Goal: Information Seeking & Learning: Learn about a topic

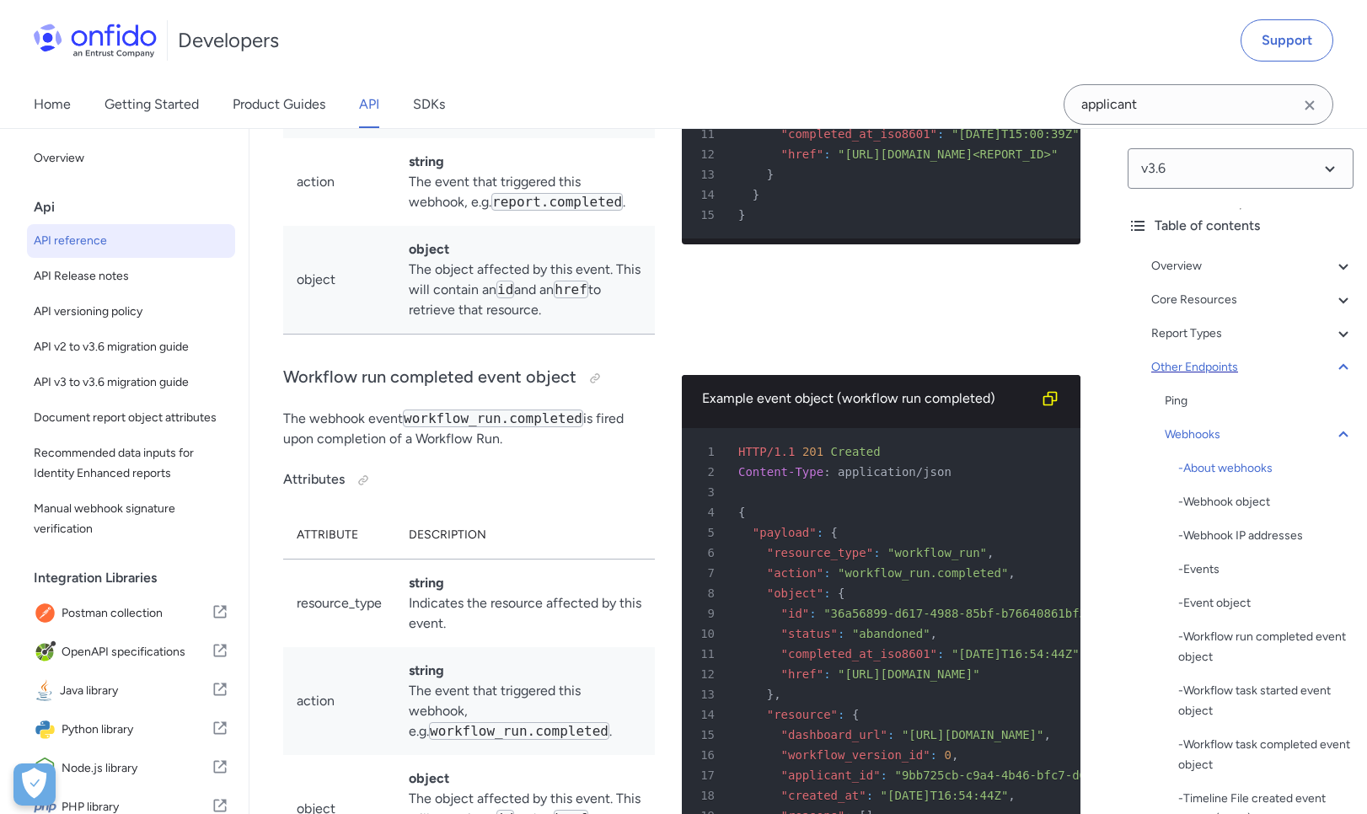
click at [1308, 375] on div "Other Endpoints" at bounding box center [1252, 367] width 202 height 20
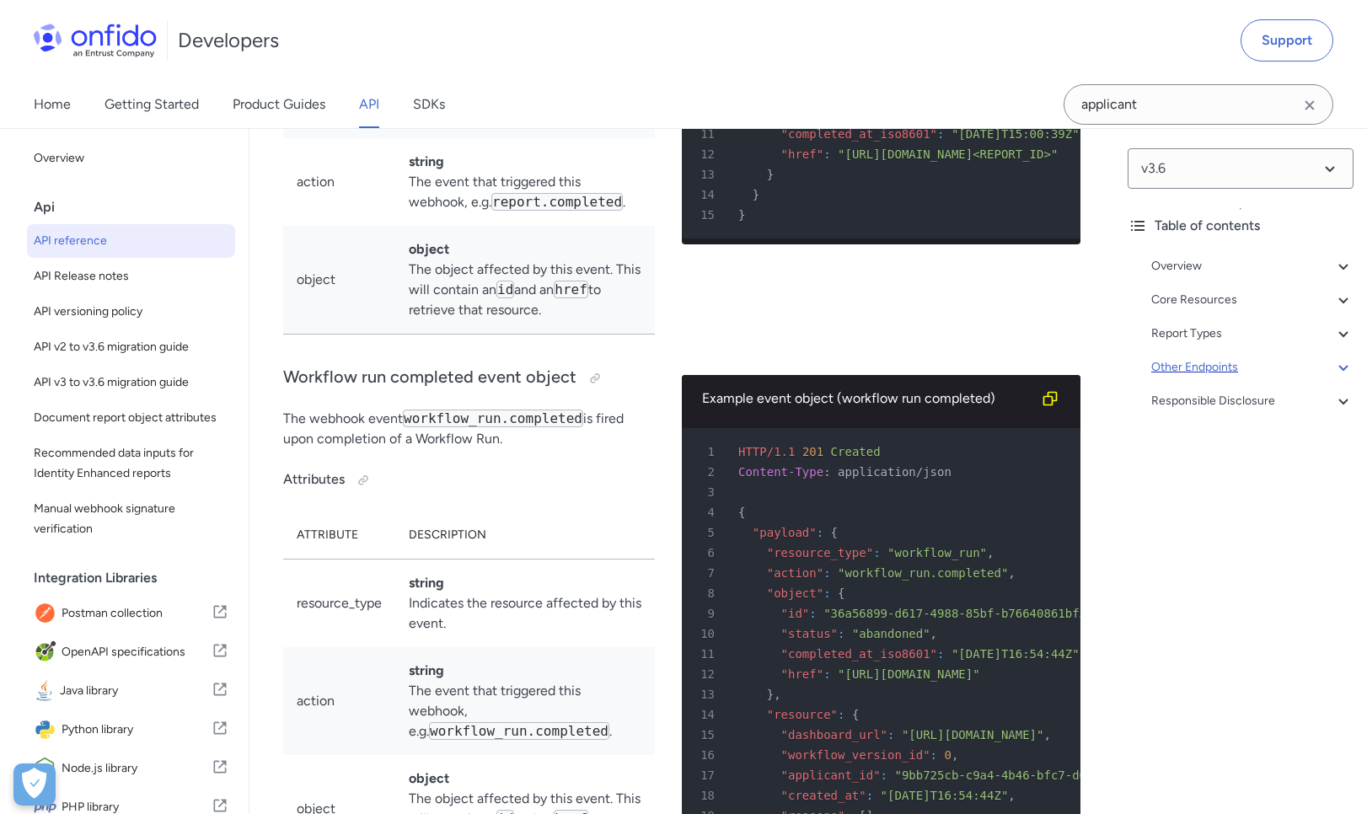
scroll to position [140504, 0]
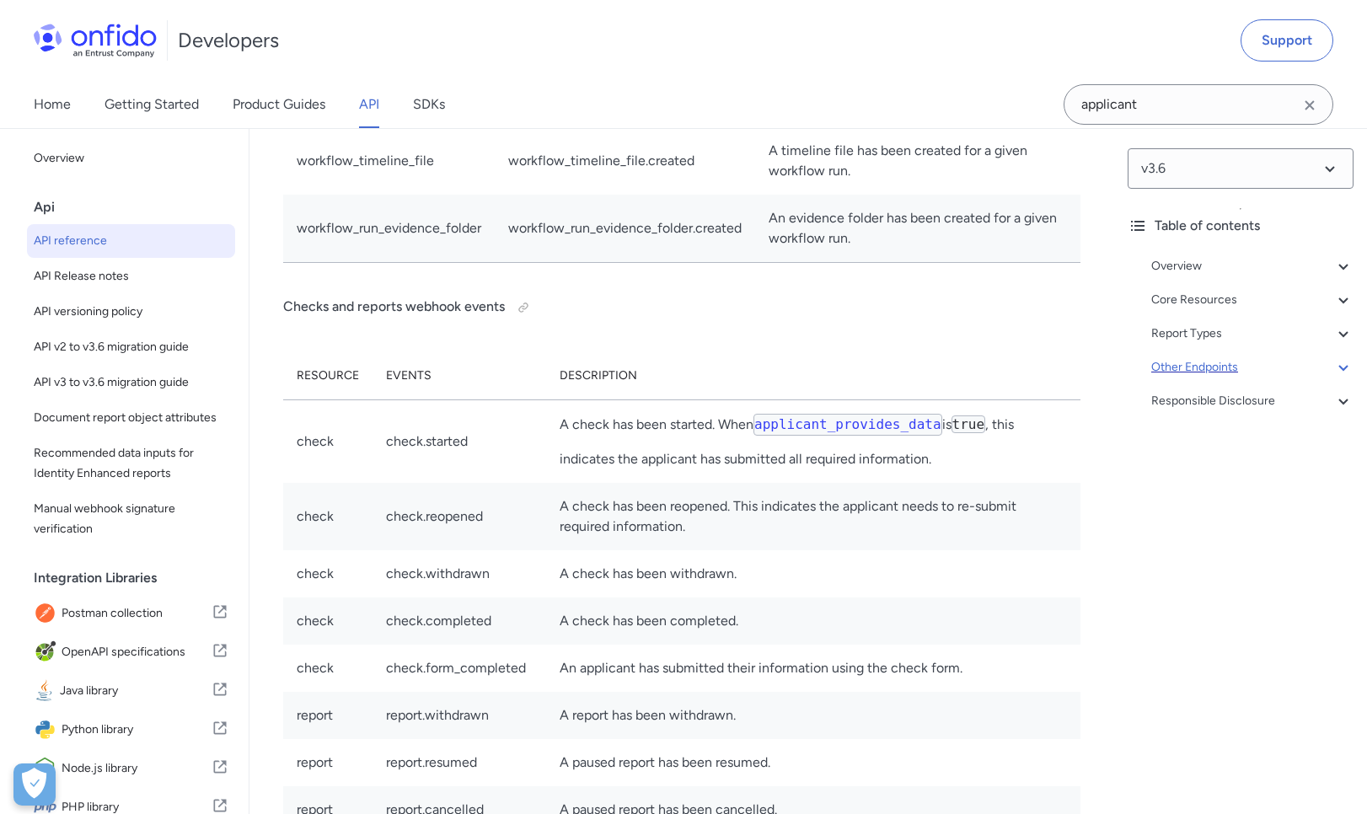
click at [1308, 375] on div "Other Endpoints" at bounding box center [1252, 367] width 202 height 20
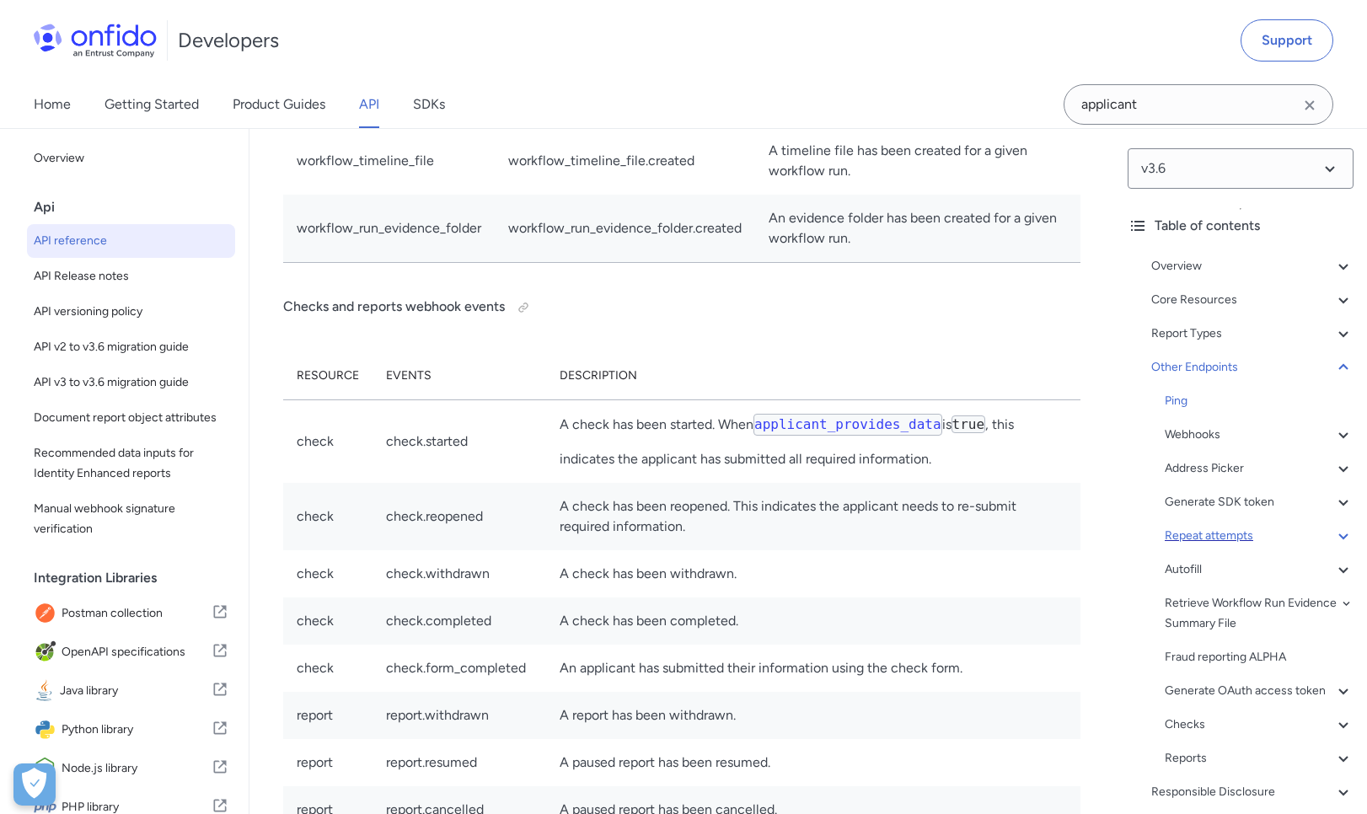
scroll to position [69, 0]
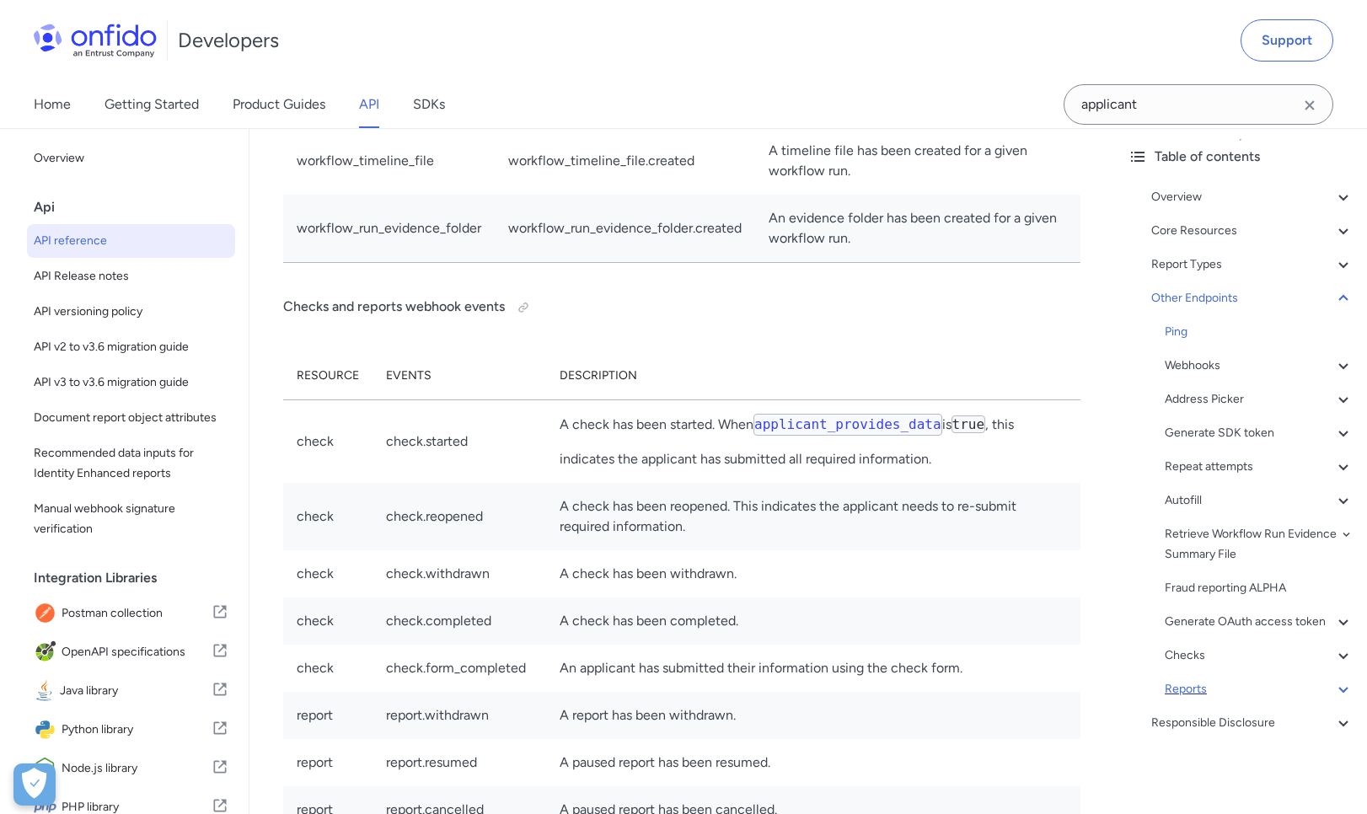
click at [1237, 691] on div "Reports" at bounding box center [1259, 689] width 189 height 20
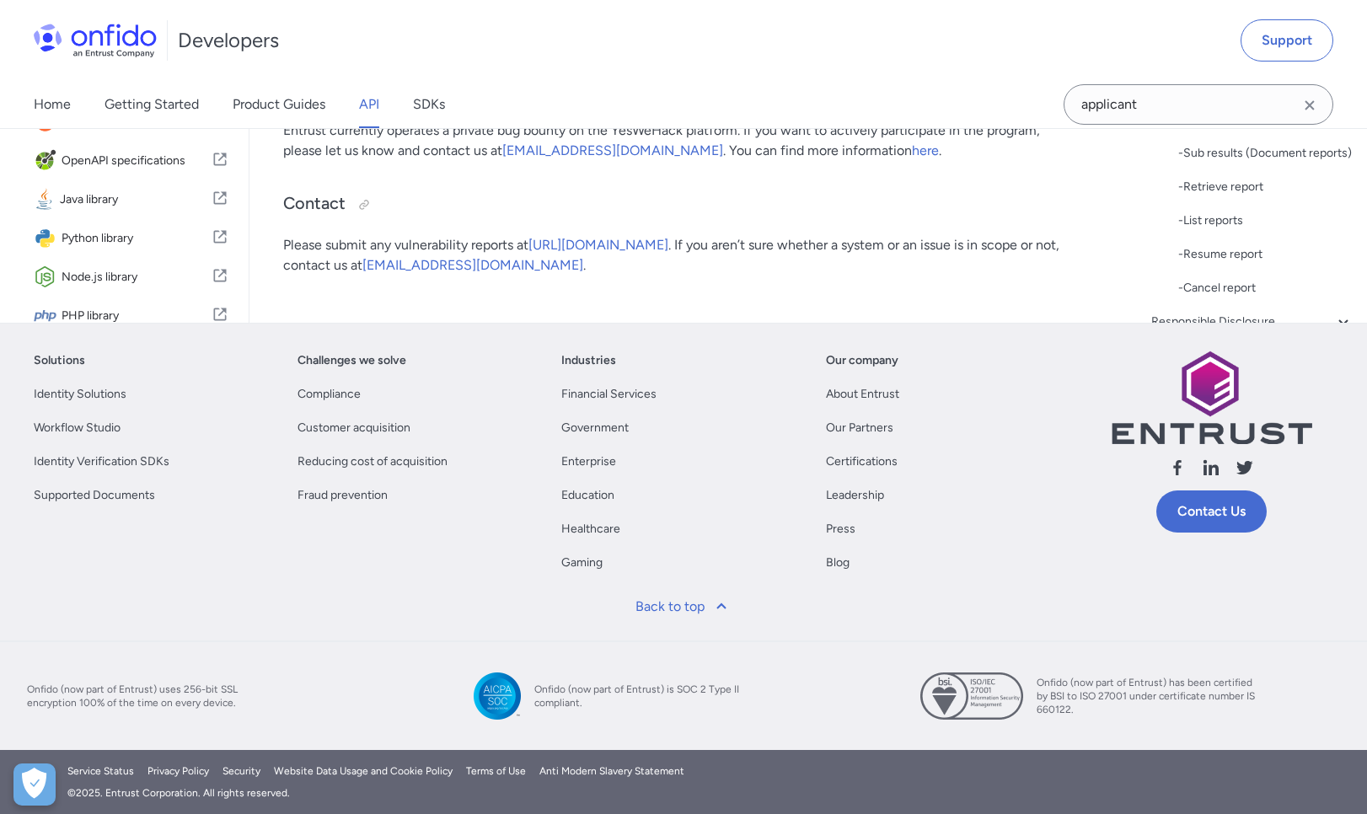
scroll to position [298, 0]
click at [1297, 147] on div "- Retrieve report" at bounding box center [1265, 137] width 175 height 20
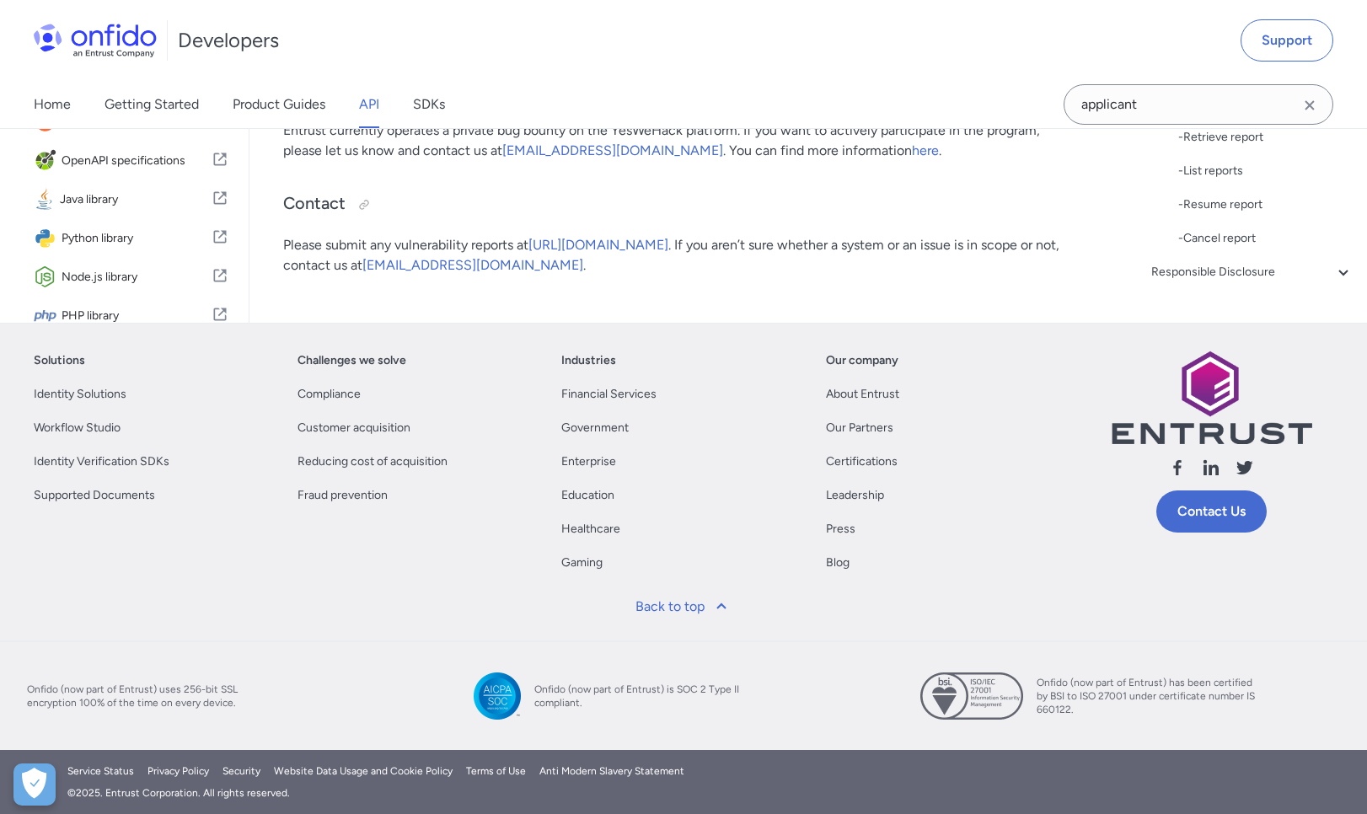
copy td "consider"
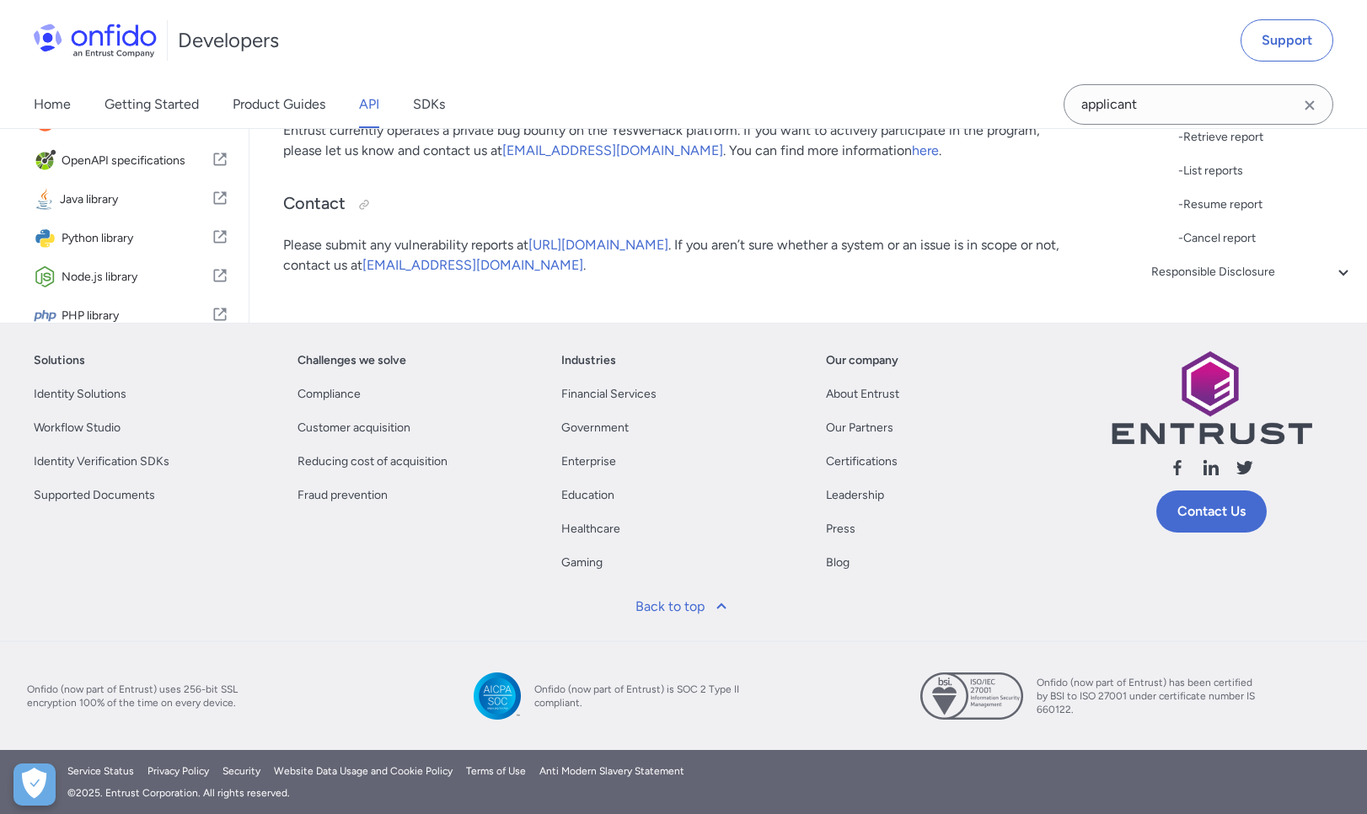
copy td "unidentified"
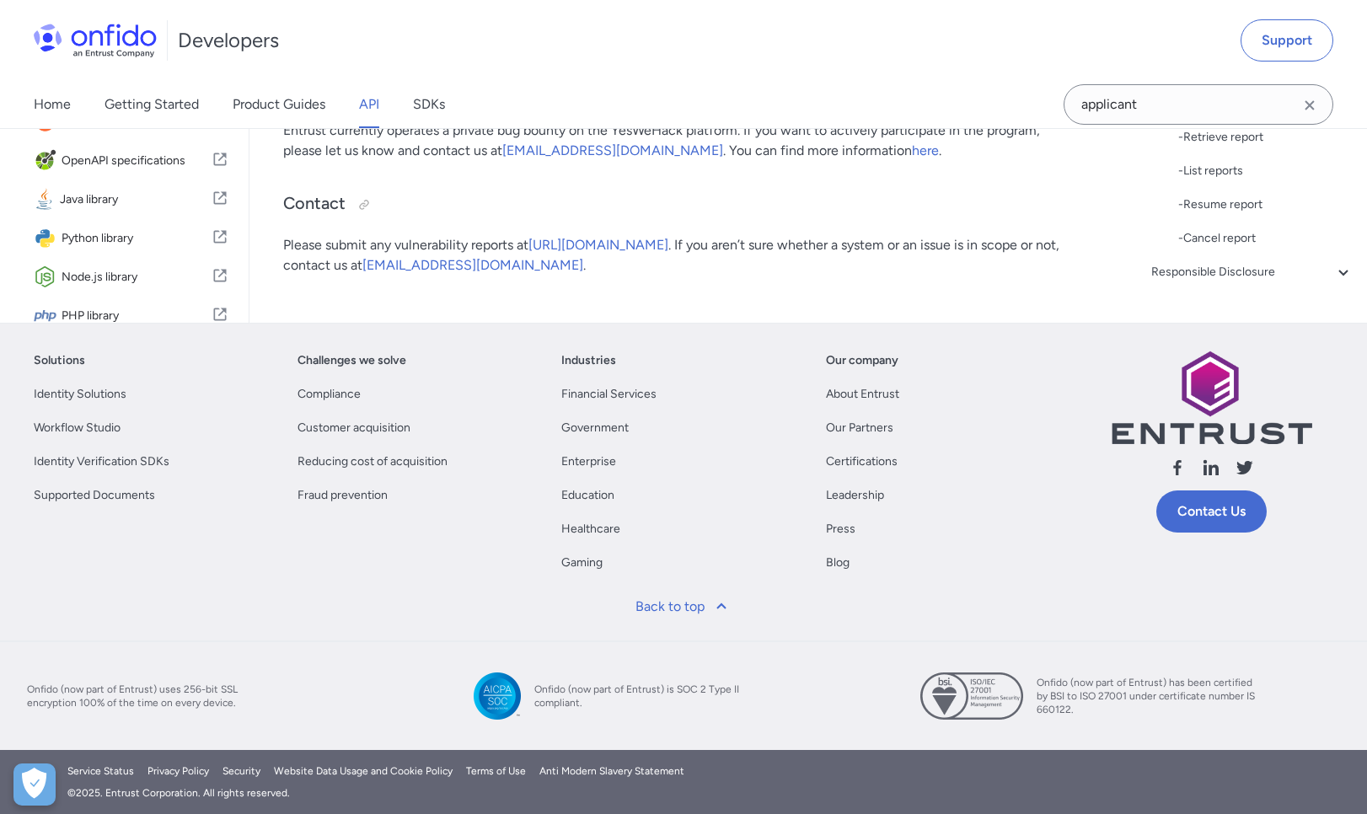
copy td "suspected"
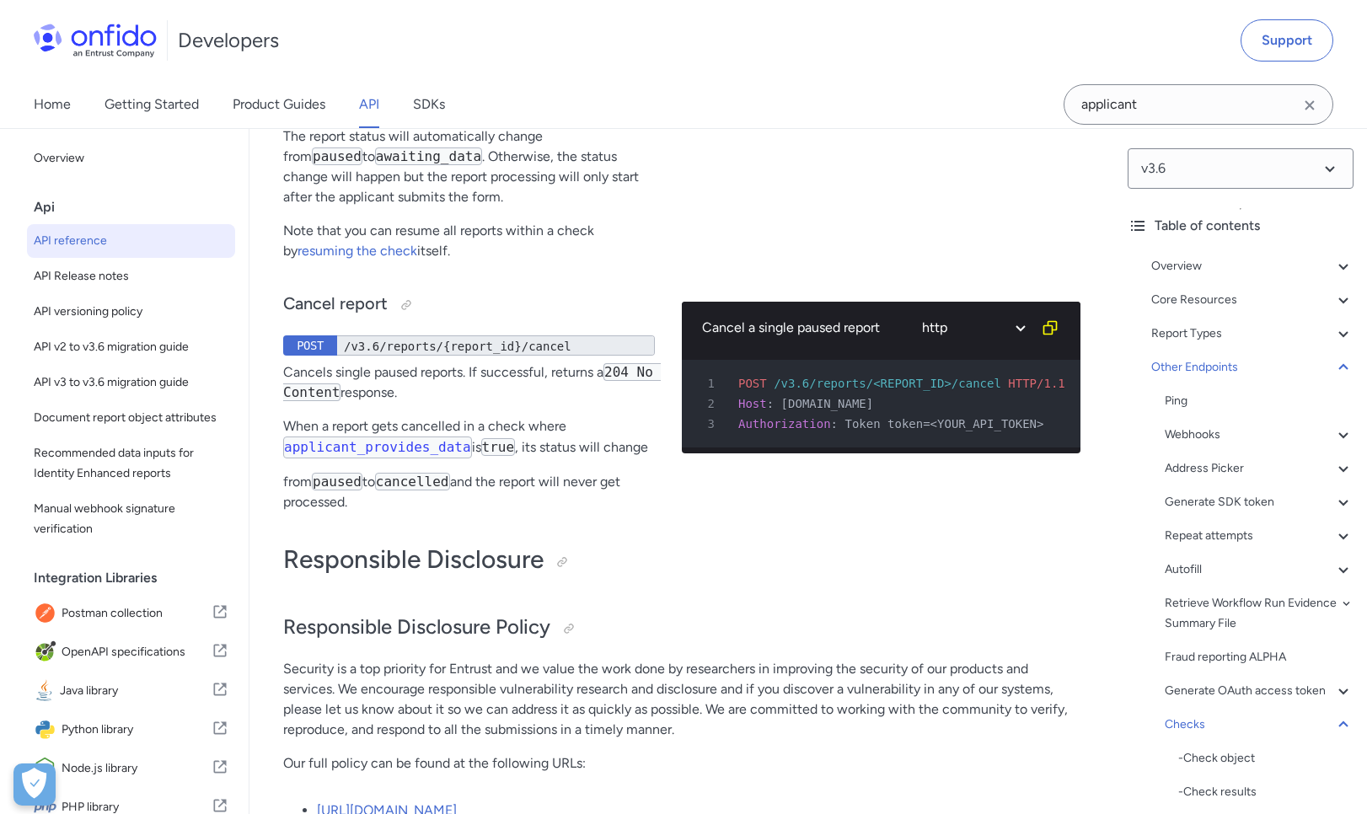
scroll to position [176762, 0]
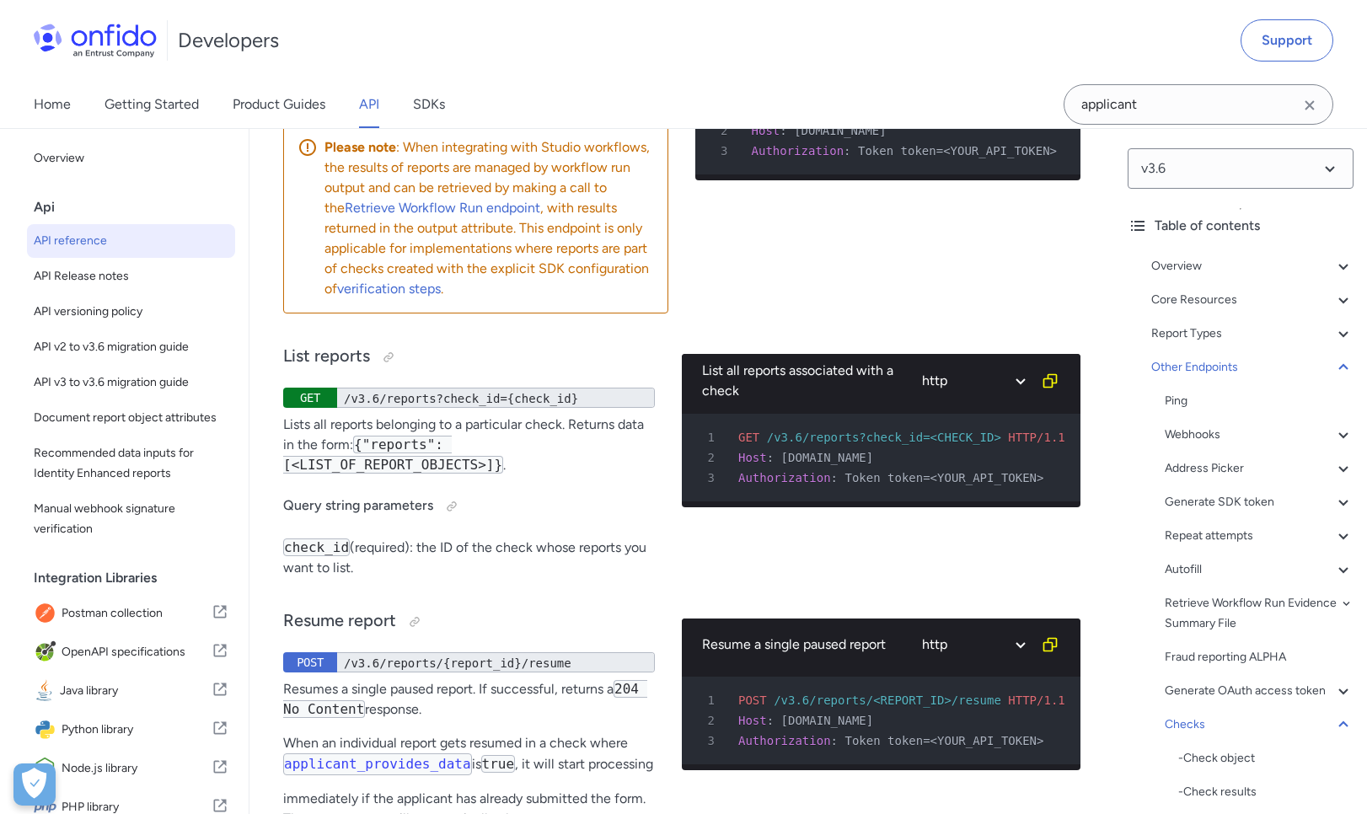
scroll to position [176719, 0]
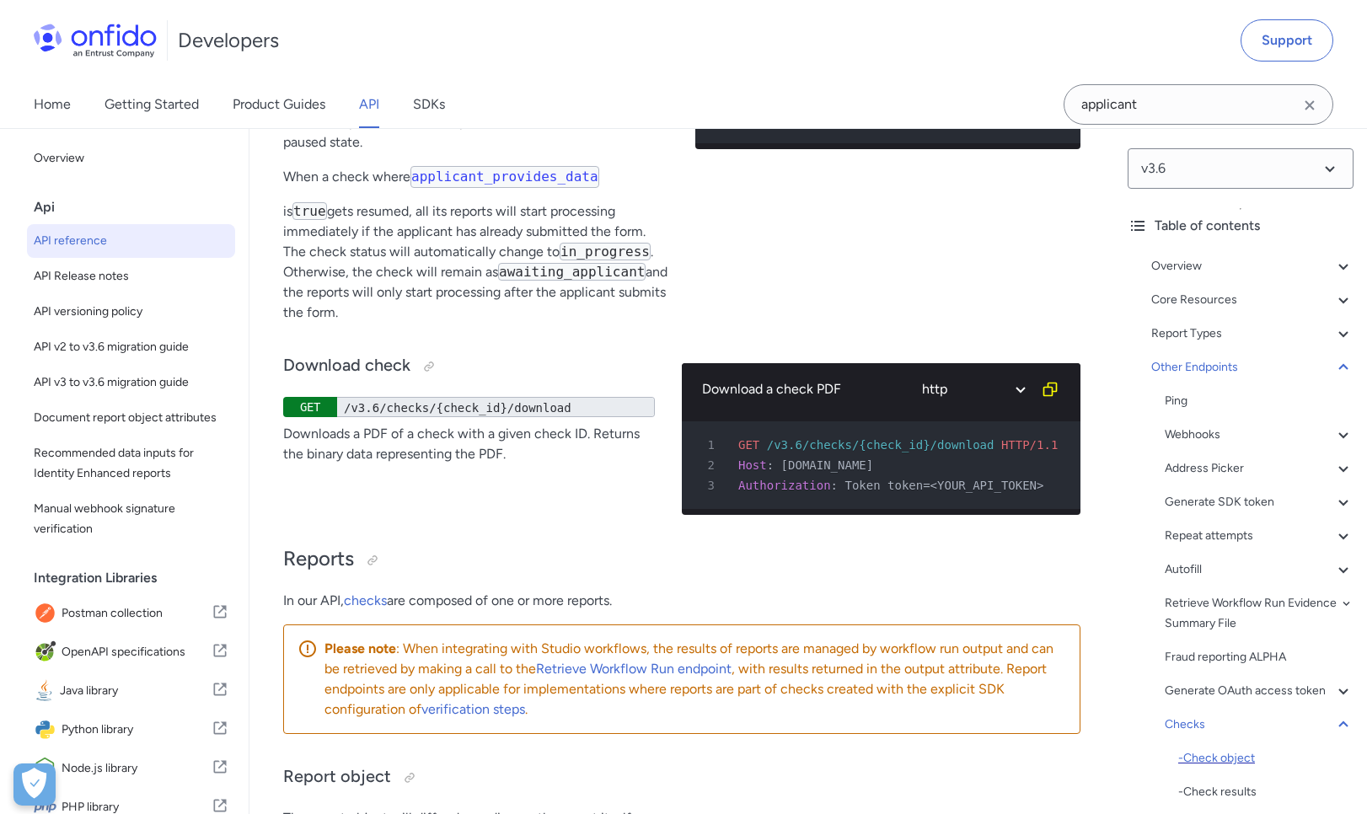
scroll to position [406, 0]
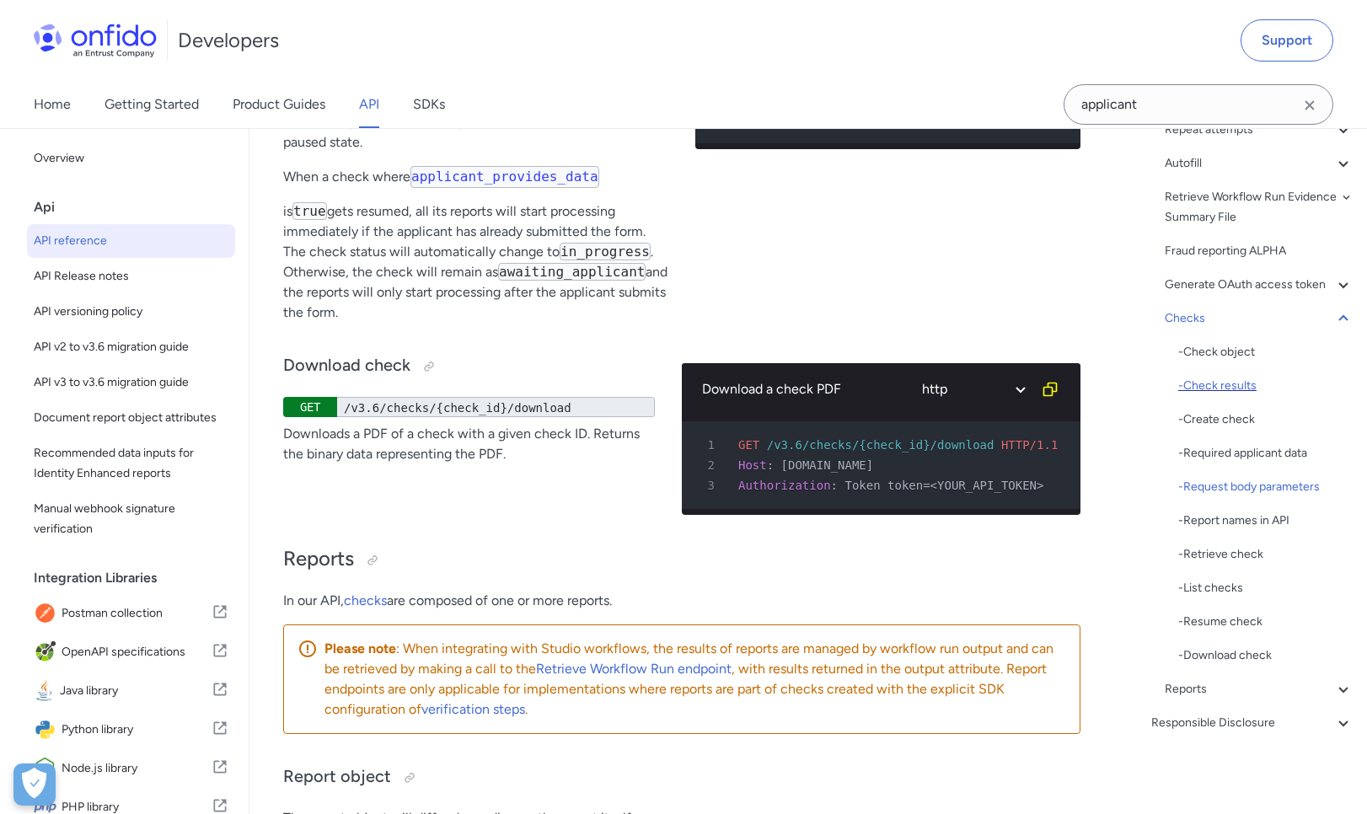
click at [1257, 380] on div "- Check results" at bounding box center [1265, 386] width 175 height 20
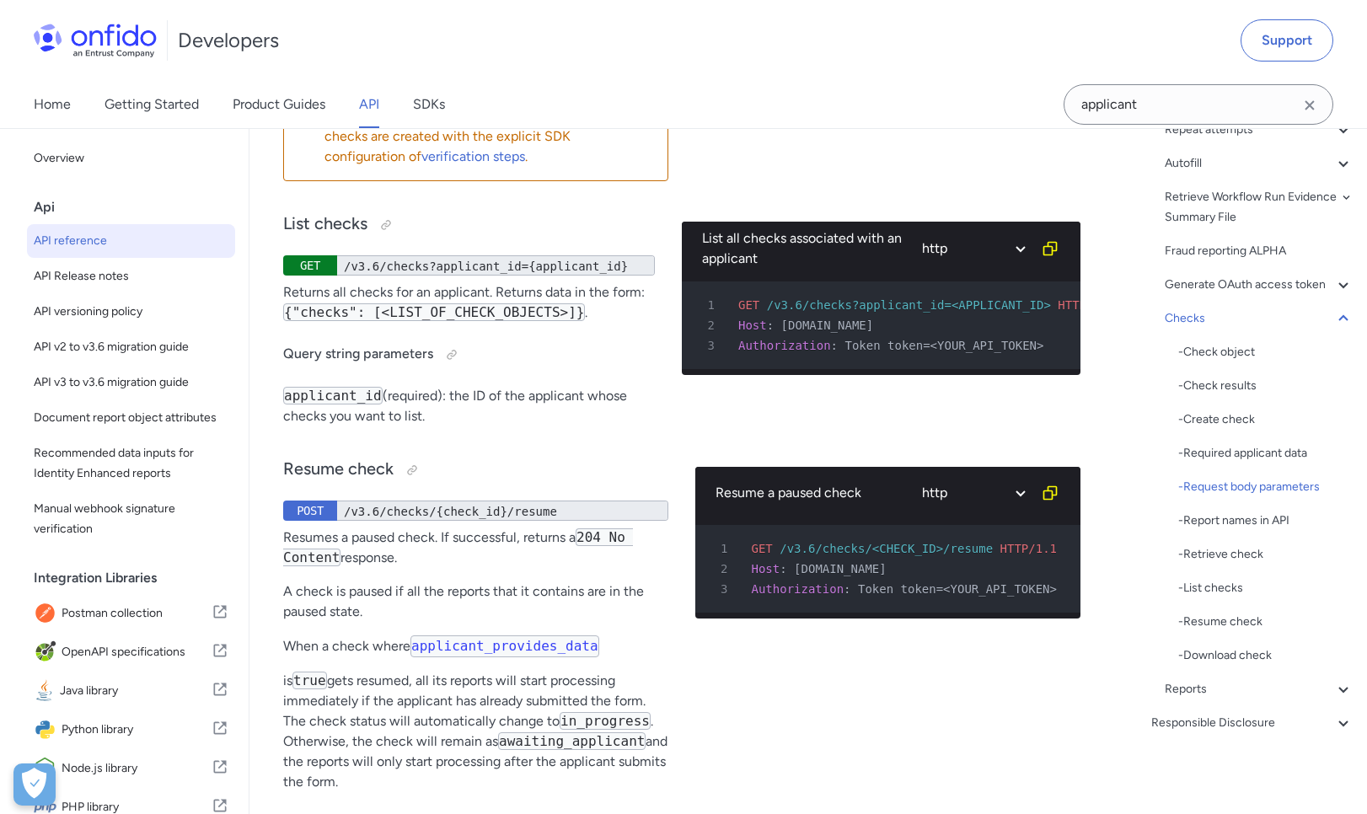
scroll to position [173532, 0]
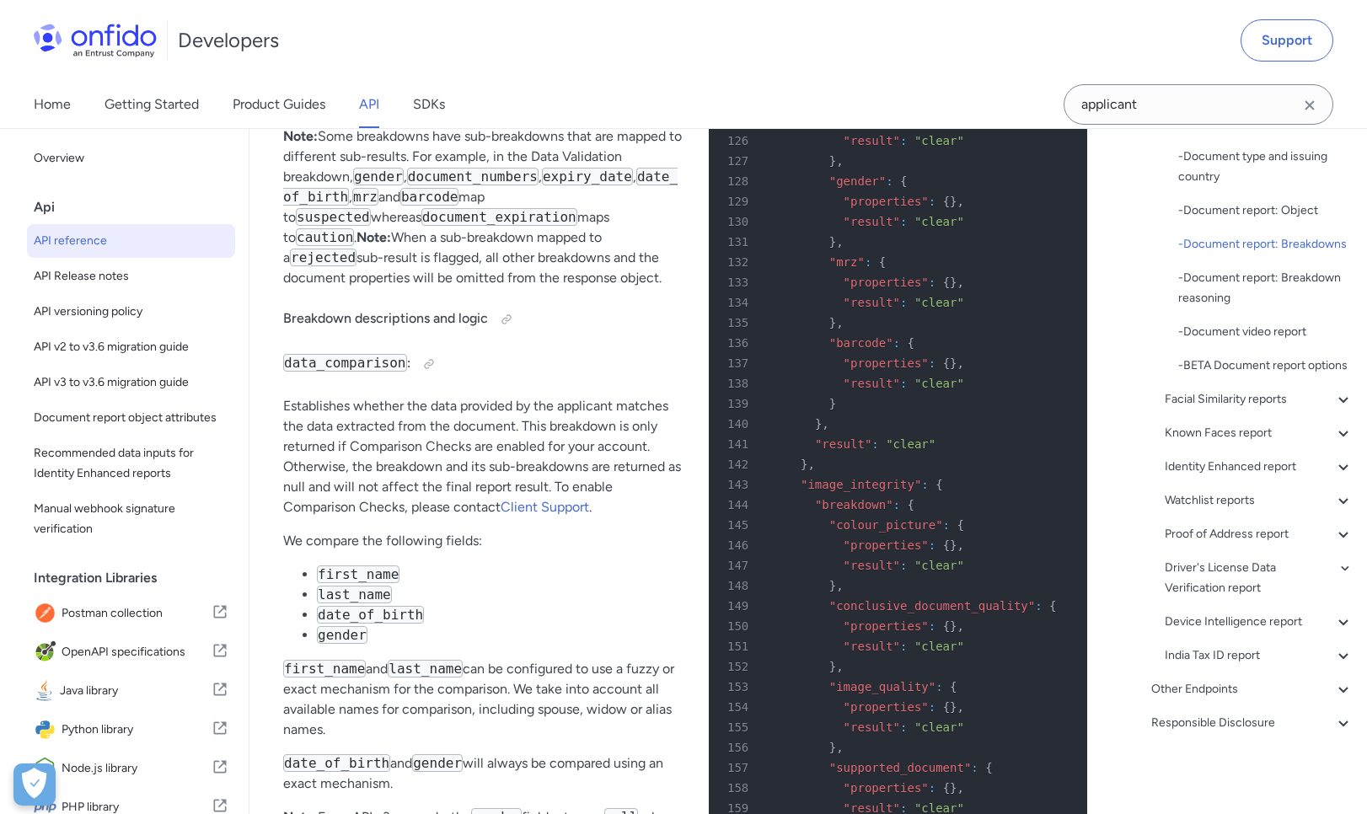
scroll to position [69011, 0]
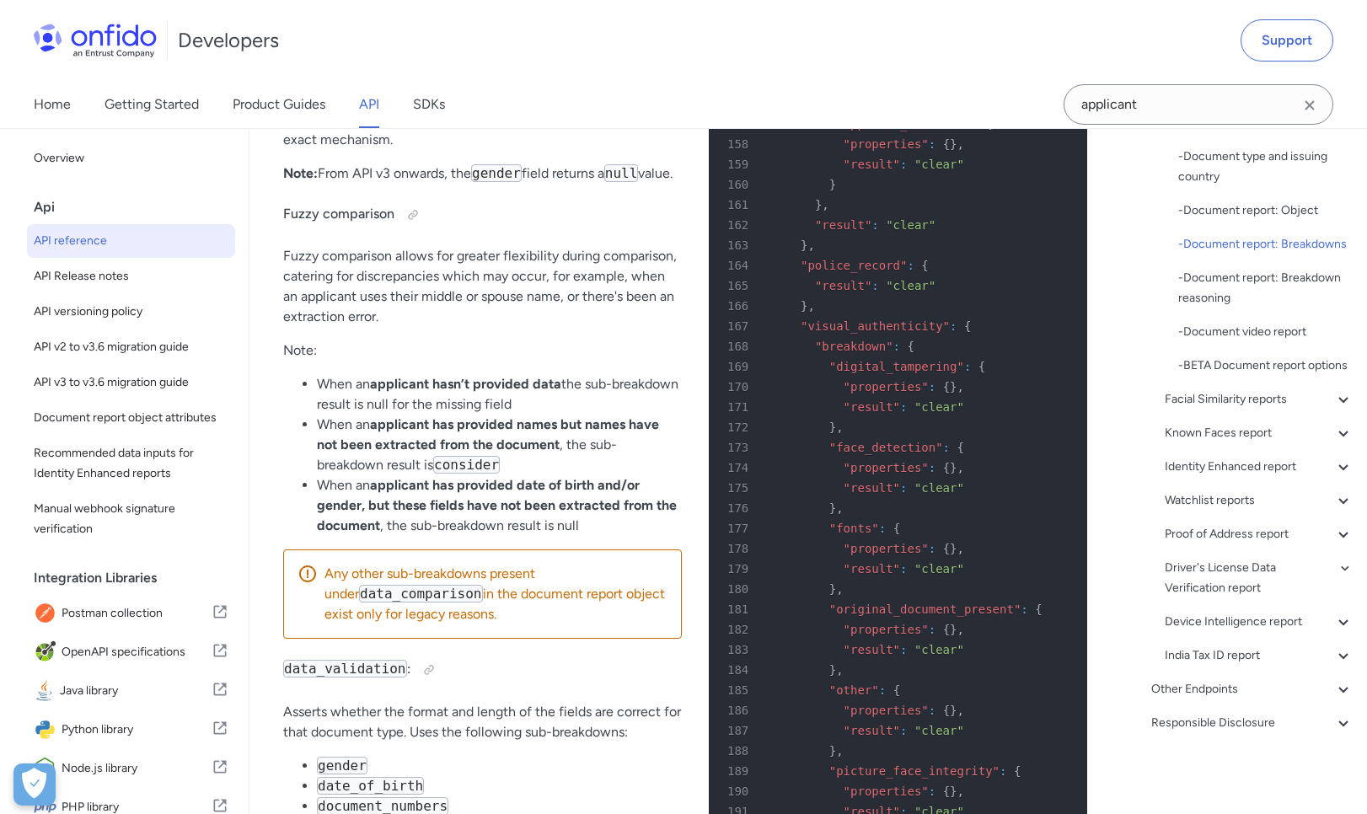
scroll to position [69646, 0]
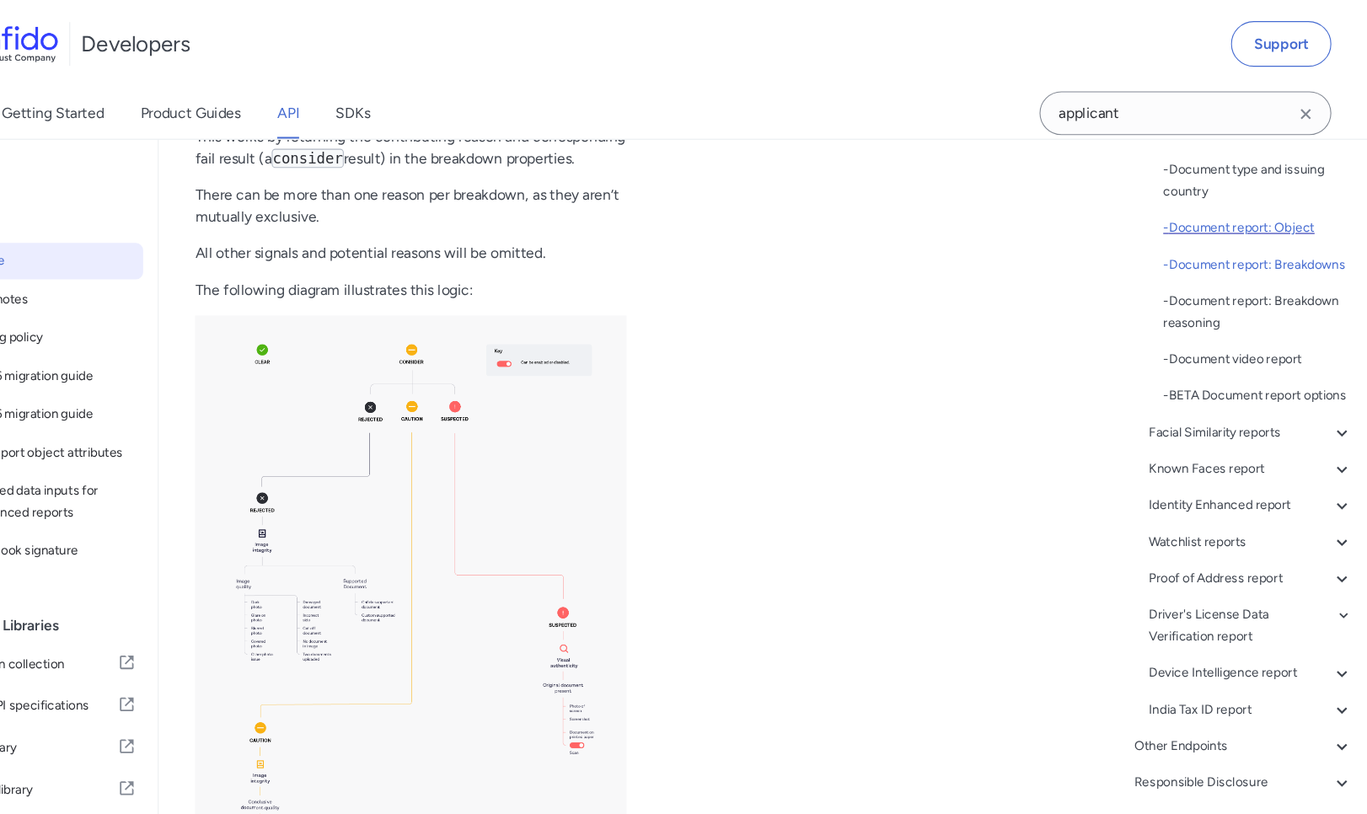
scroll to position [219, 0]
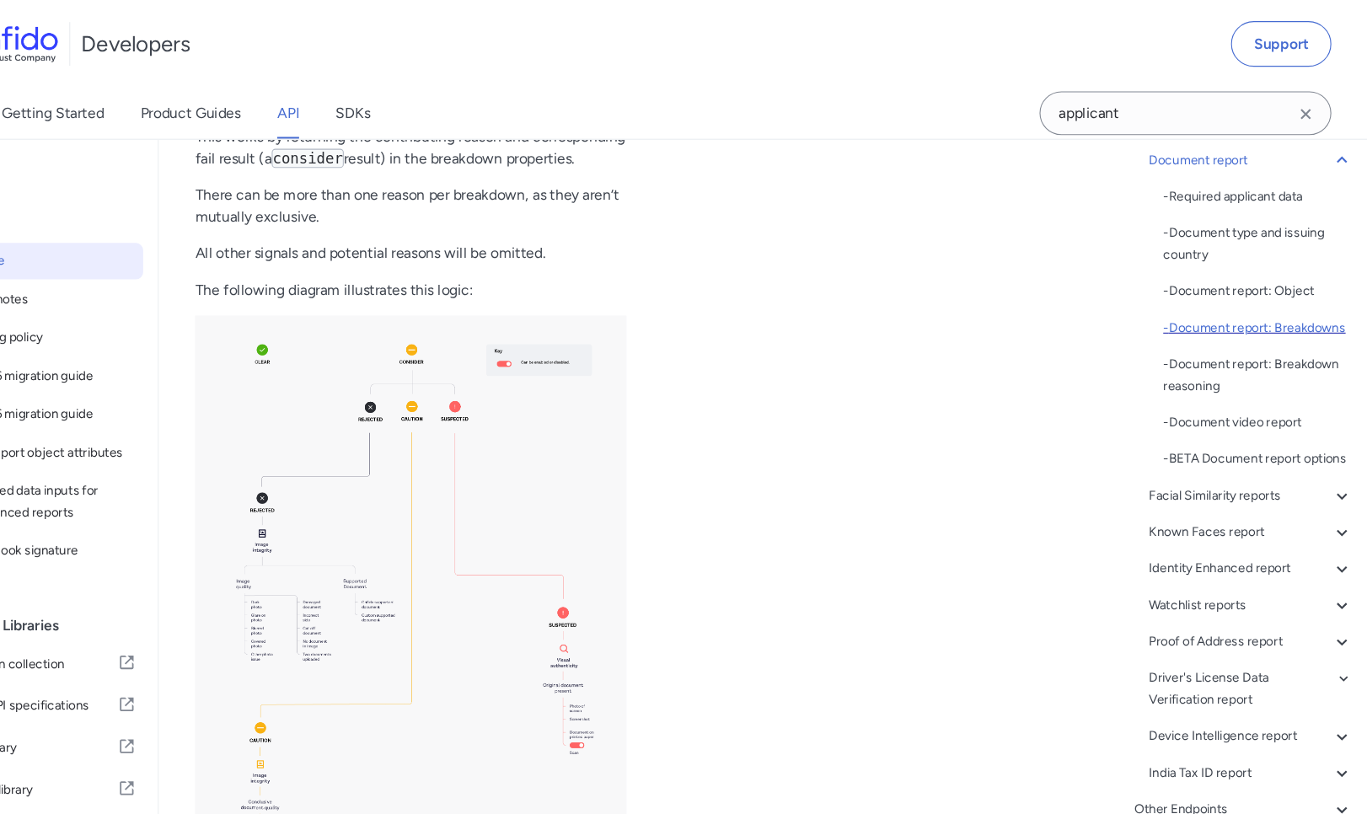
click at [1252, 298] on div "- Document report: Breakdowns" at bounding box center [1265, 303] width 175 height 20
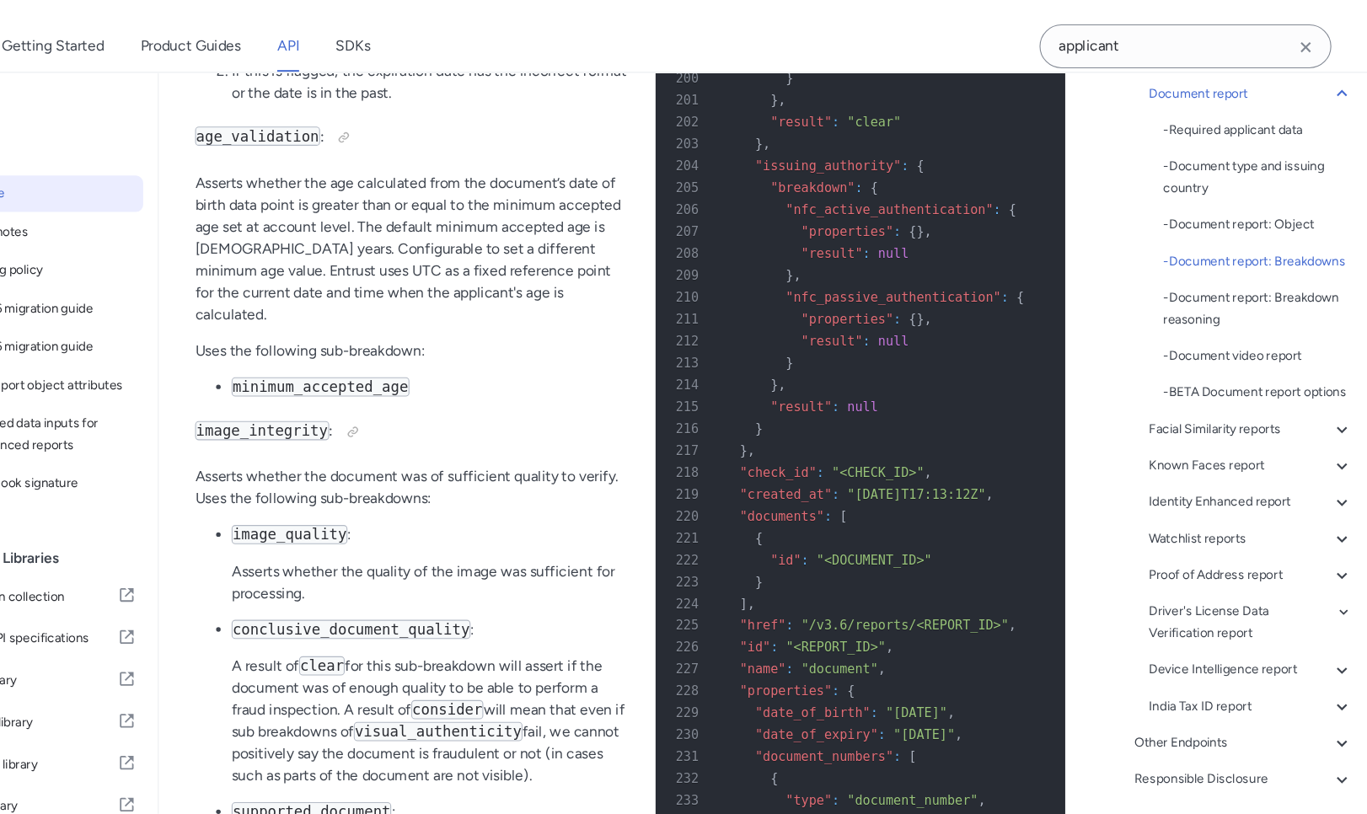
scroll to position [70626, 0]
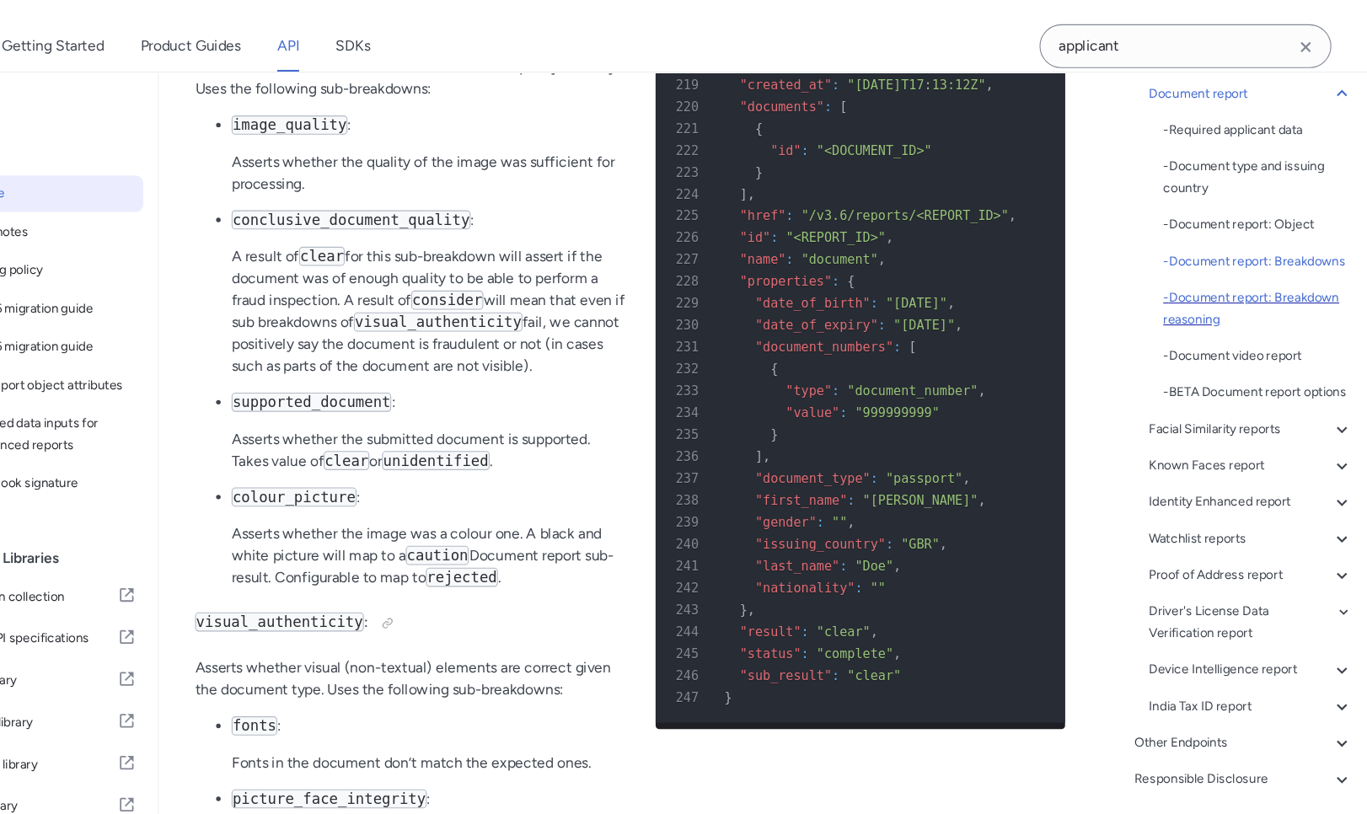
click at [1230, 344] on div "- Document report: Breakdown reasoning" at bounding box center [1265, 347] width 175 height 40
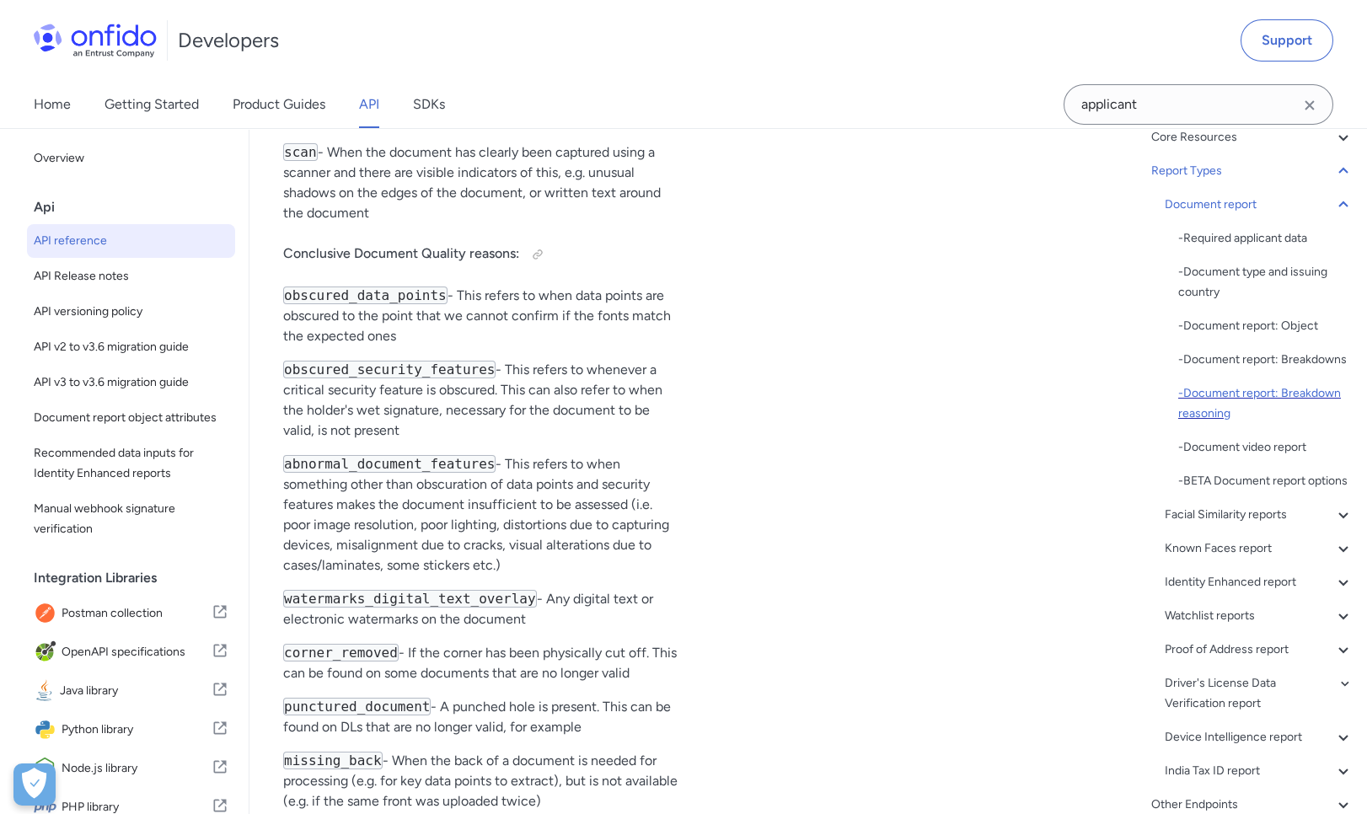
scroll to position [82, 0]
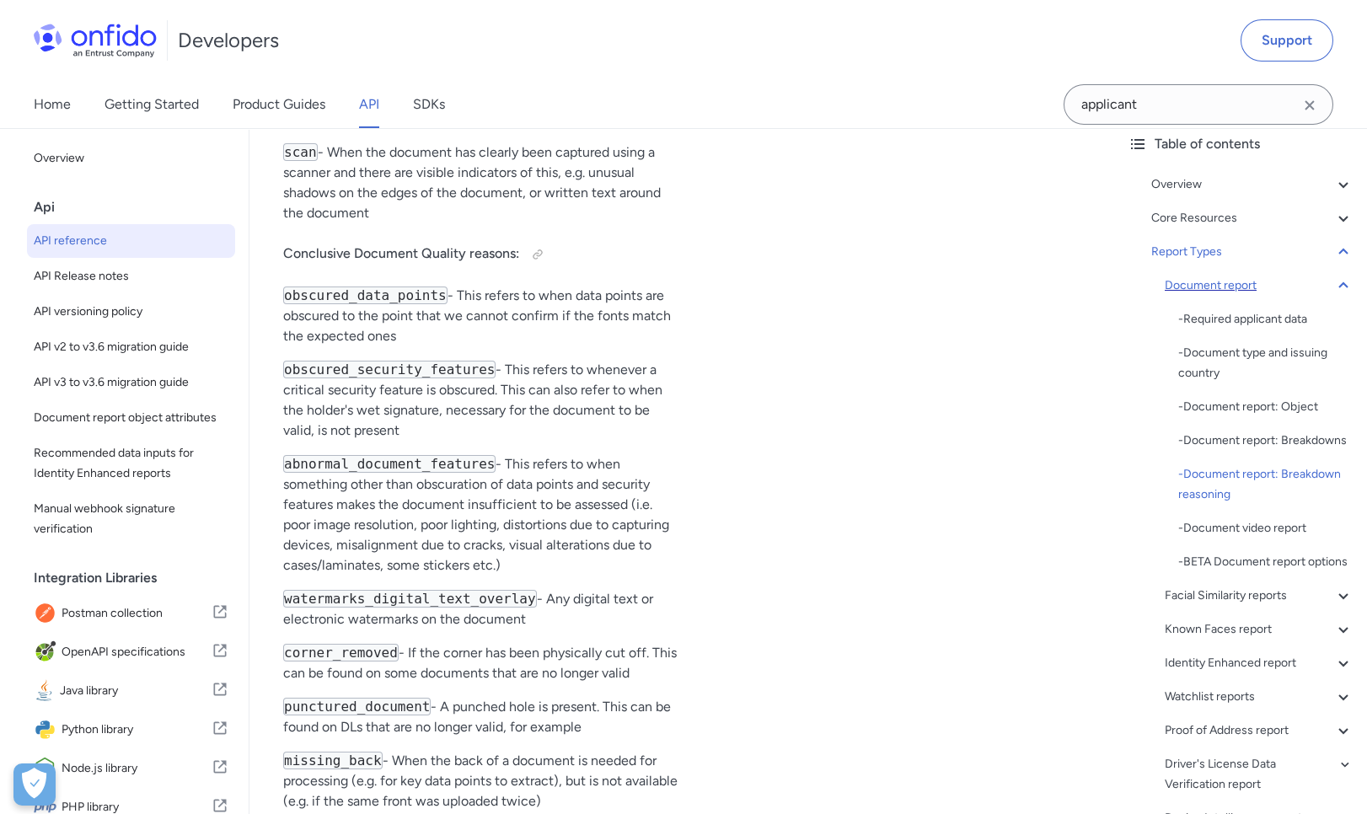
click at [1242, 286] on div "Document report" at bounding box center [1259, 286] width 189 height 20
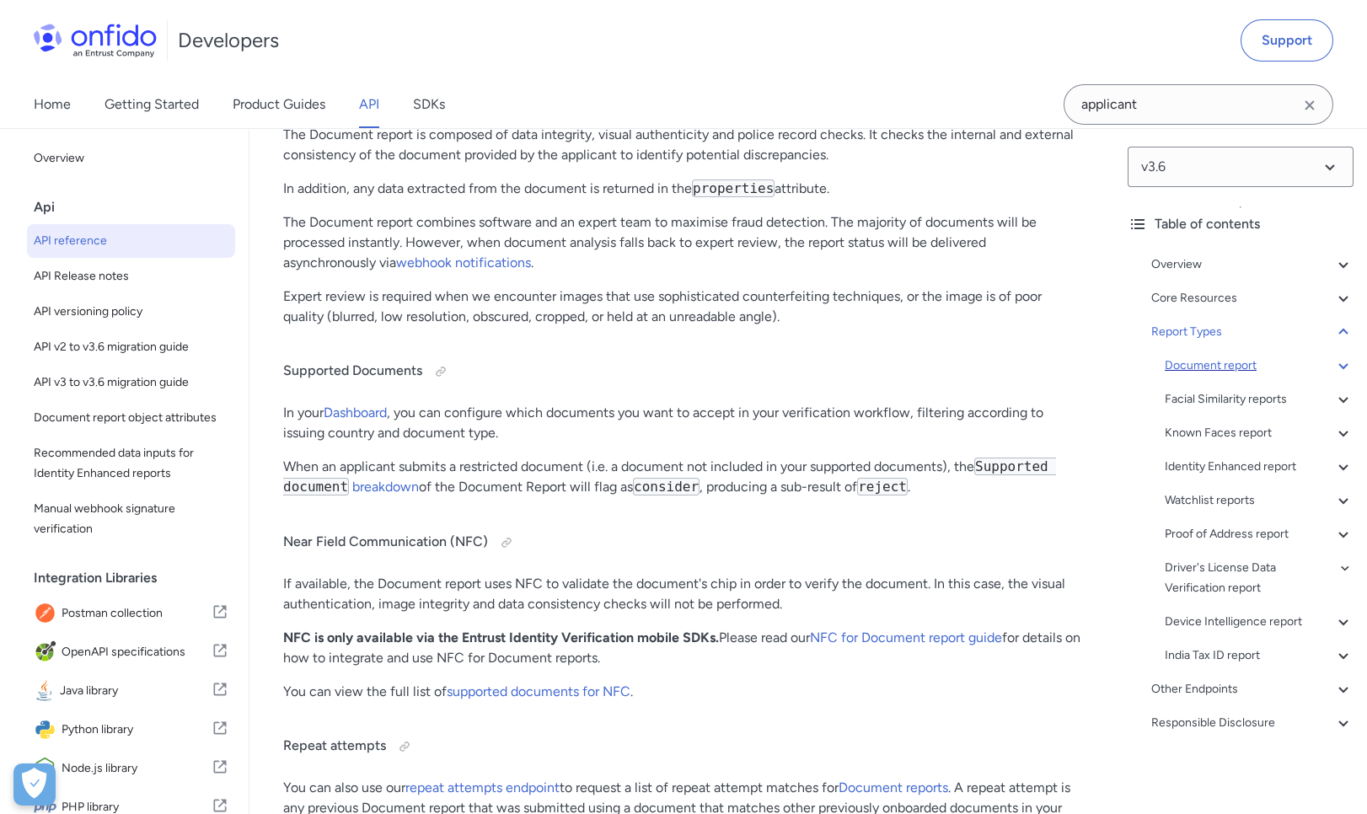
scroll to position [2, 0]
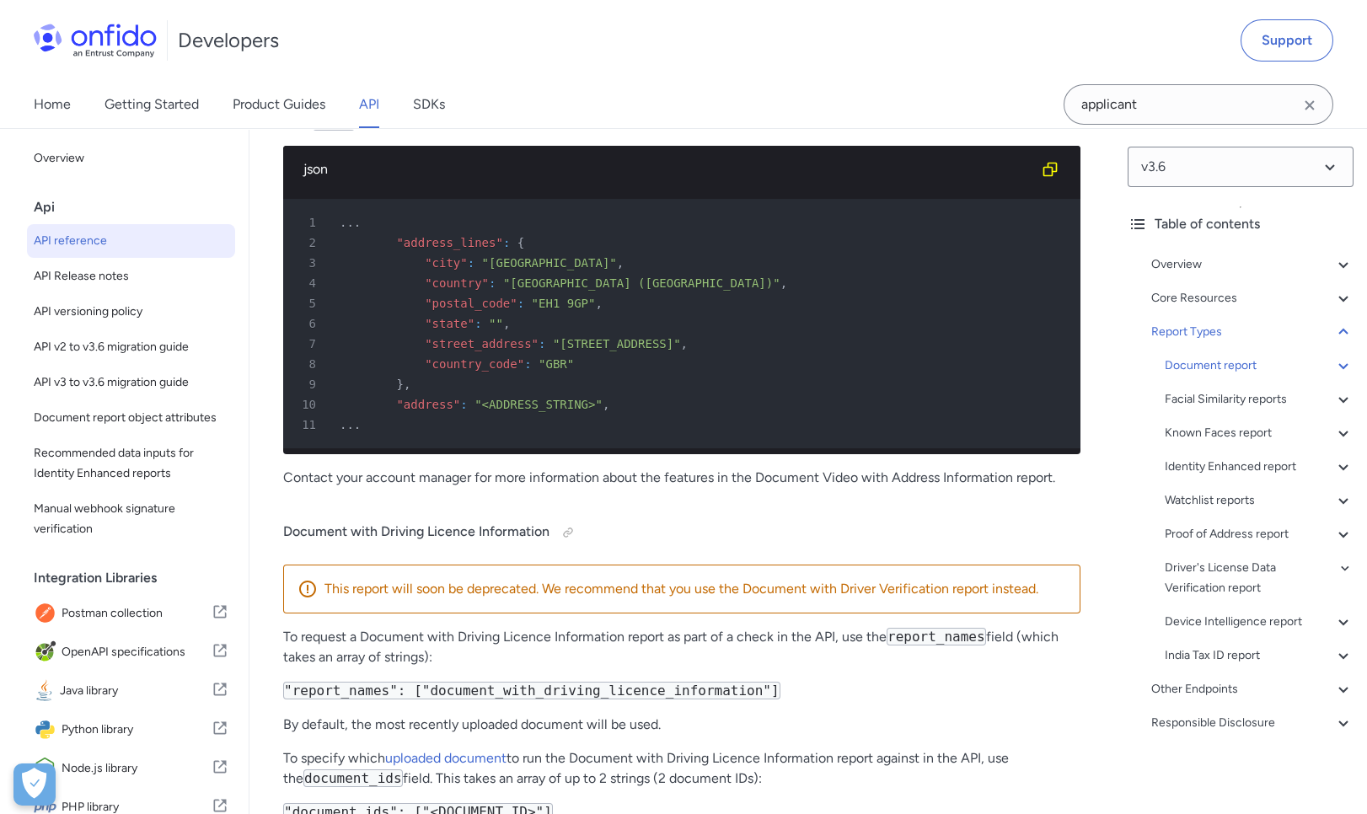
scroll to position [77989, 0]
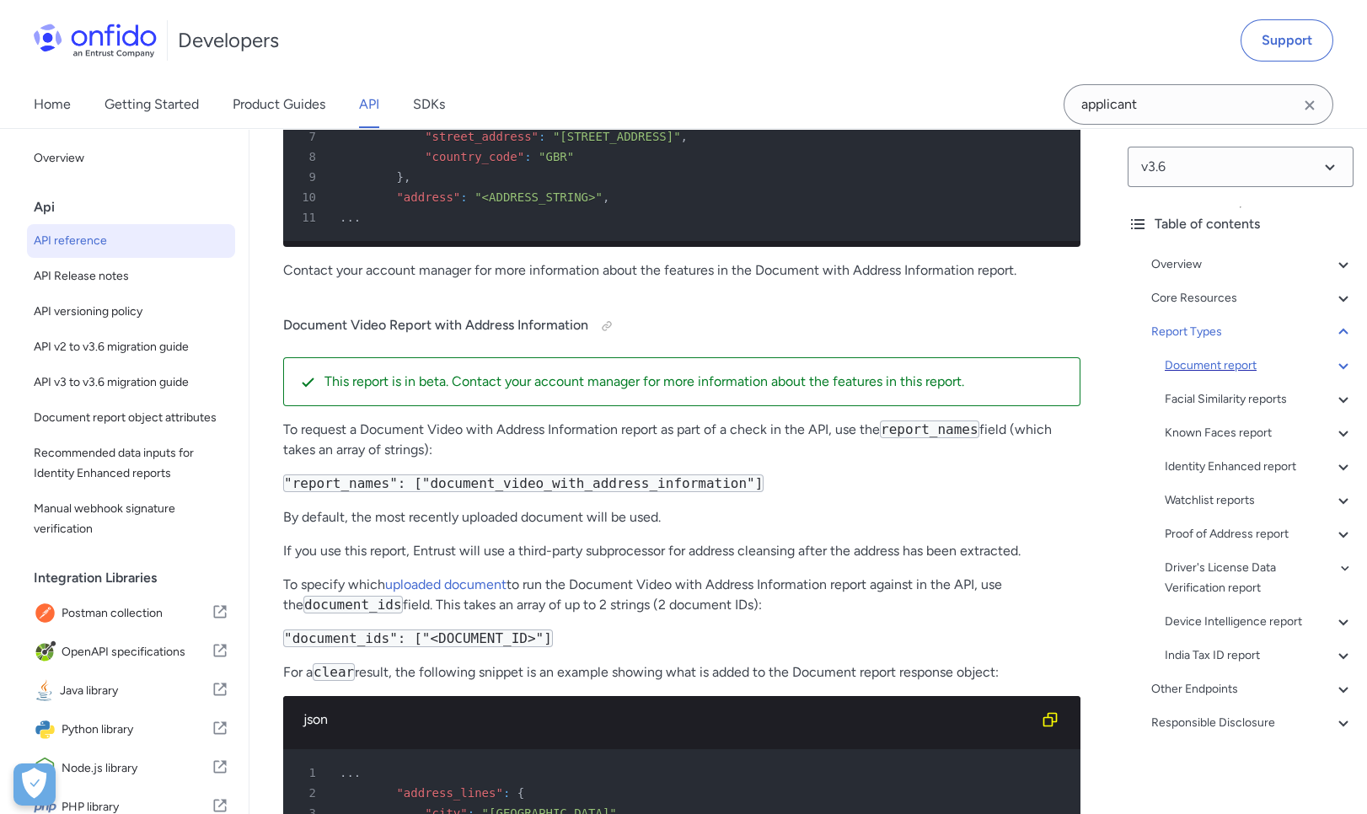
click at [1240, 360] on div "Document report" at bounding box center [1259, 366] width 189 height 20
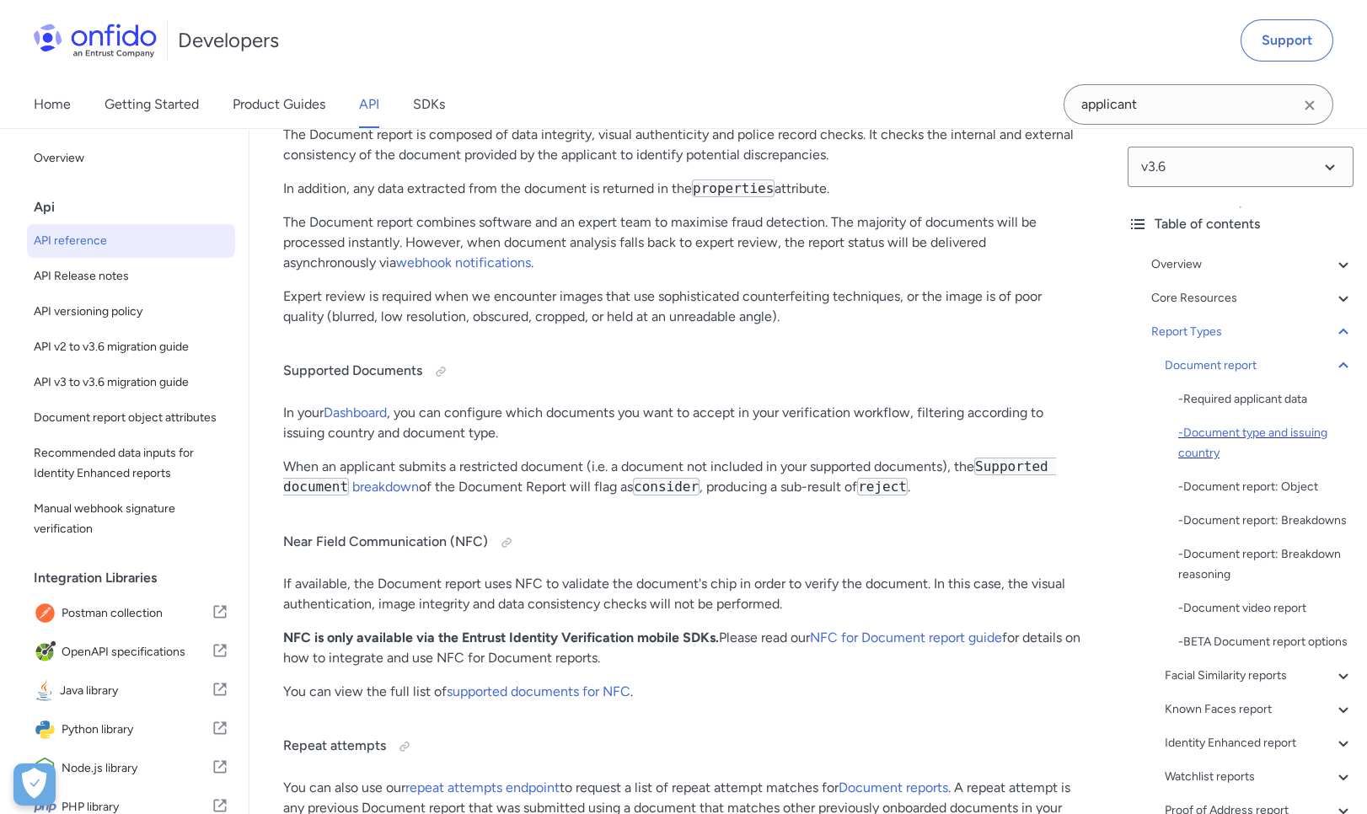
click at [1261, 438] on div "- Document type and issuing country" at bounding box center [1265, 443] width 175 height 40
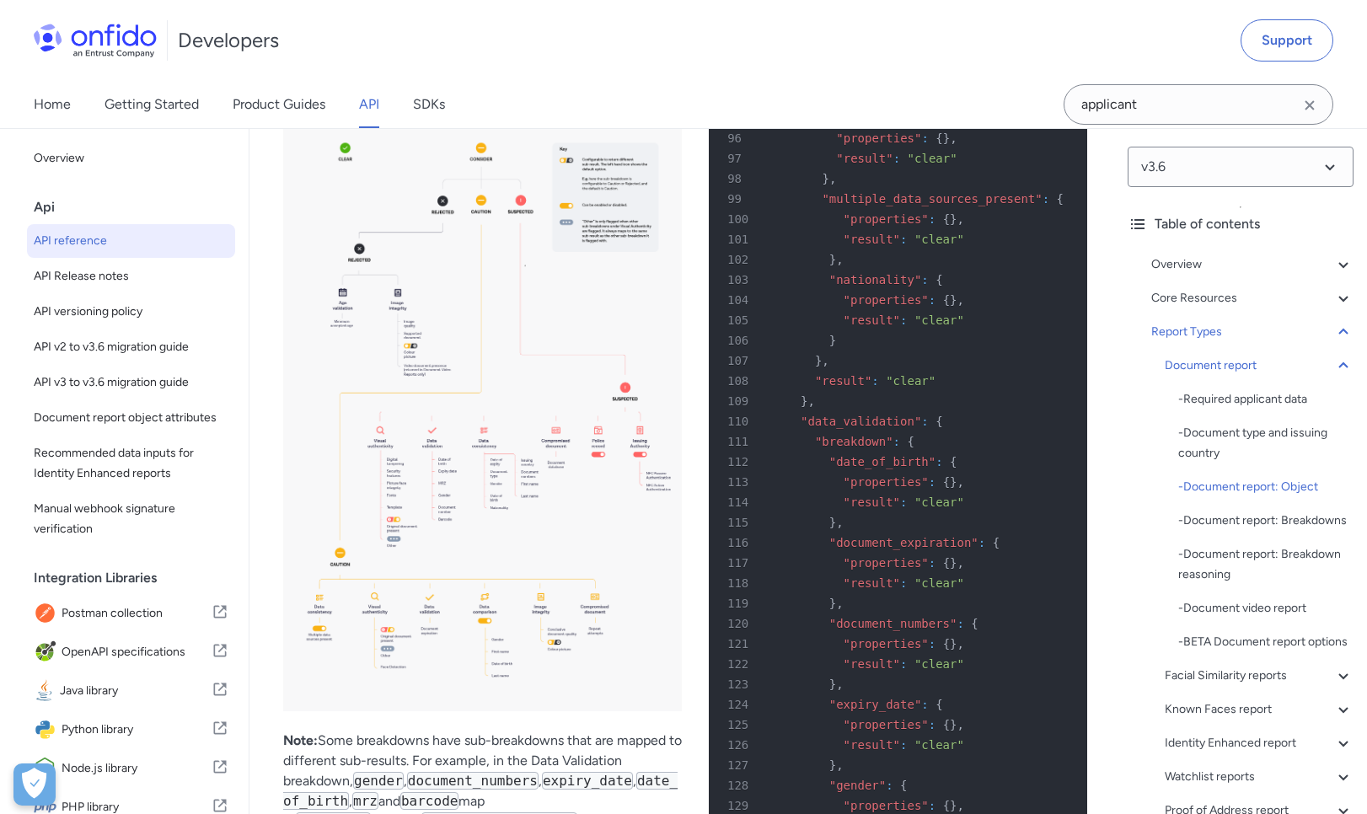
scroll to position [68391, 0]
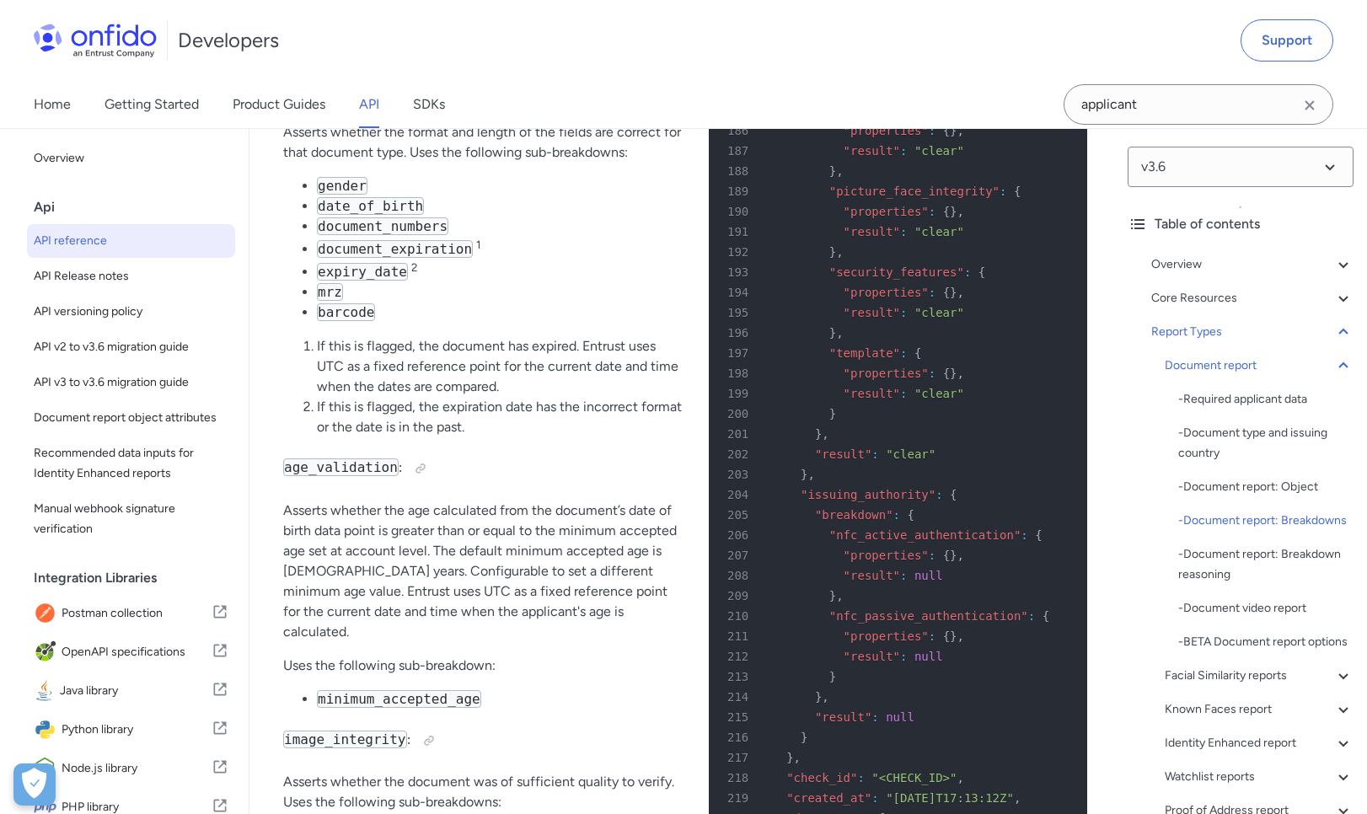
scroll to position [69994, 0]
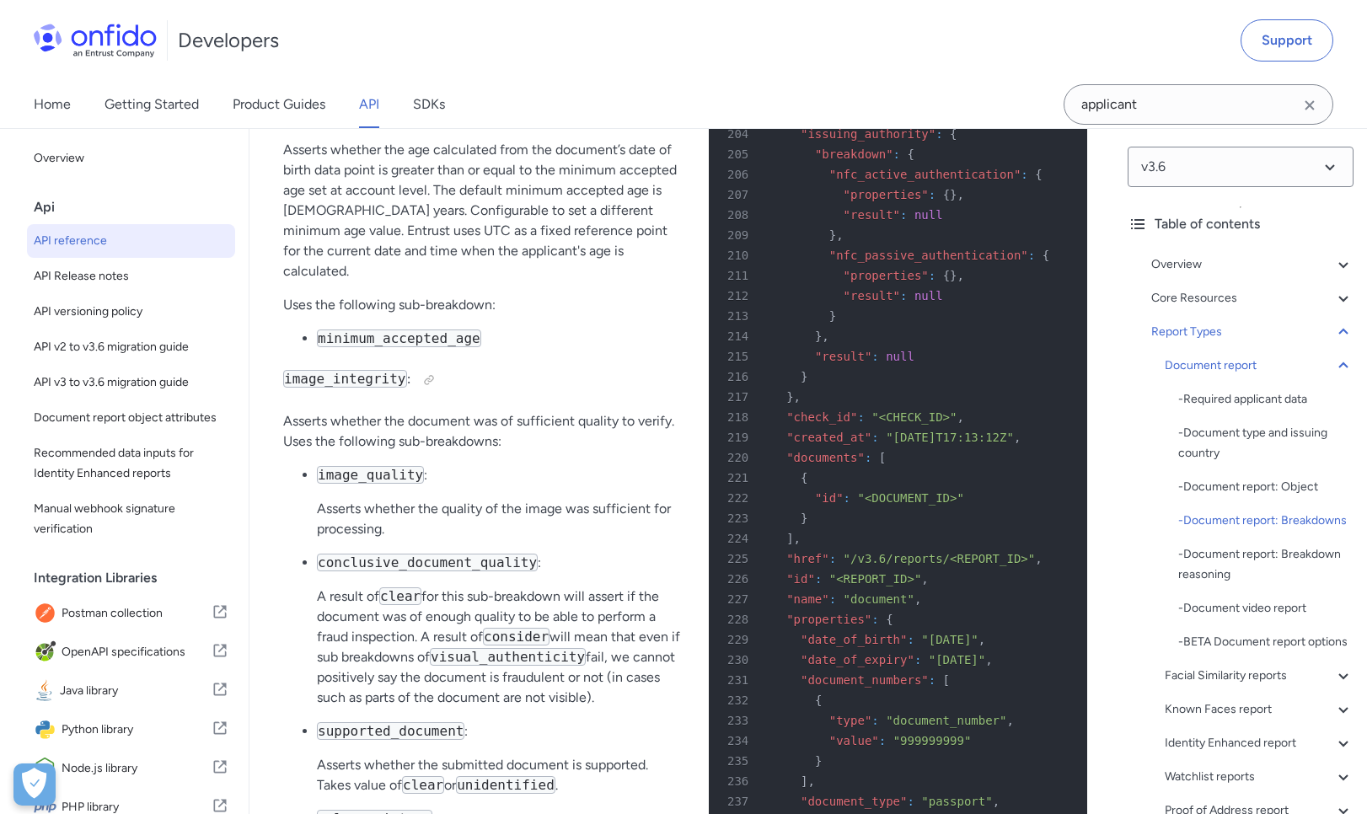
scroll to position [70342, 0]
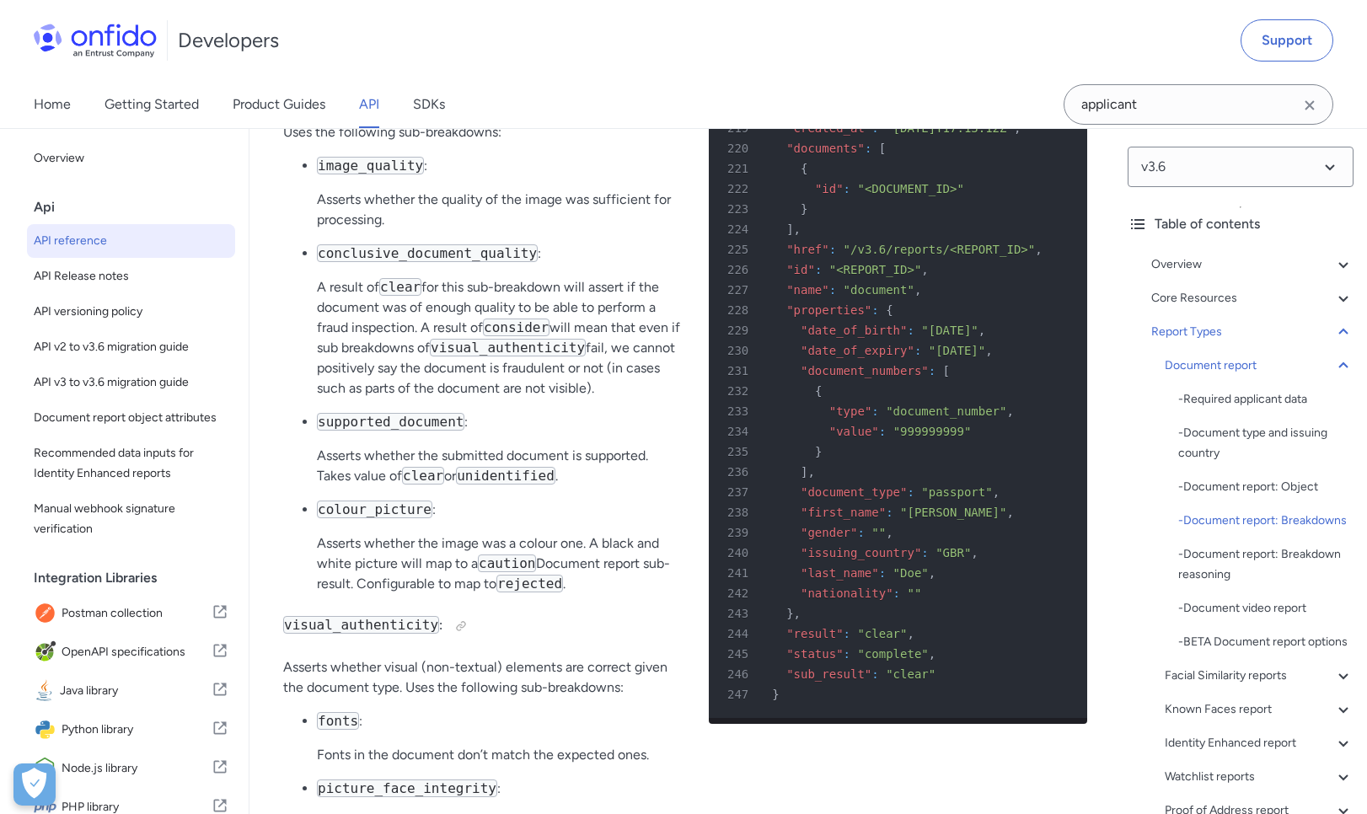
scroll to position [70521, 0]
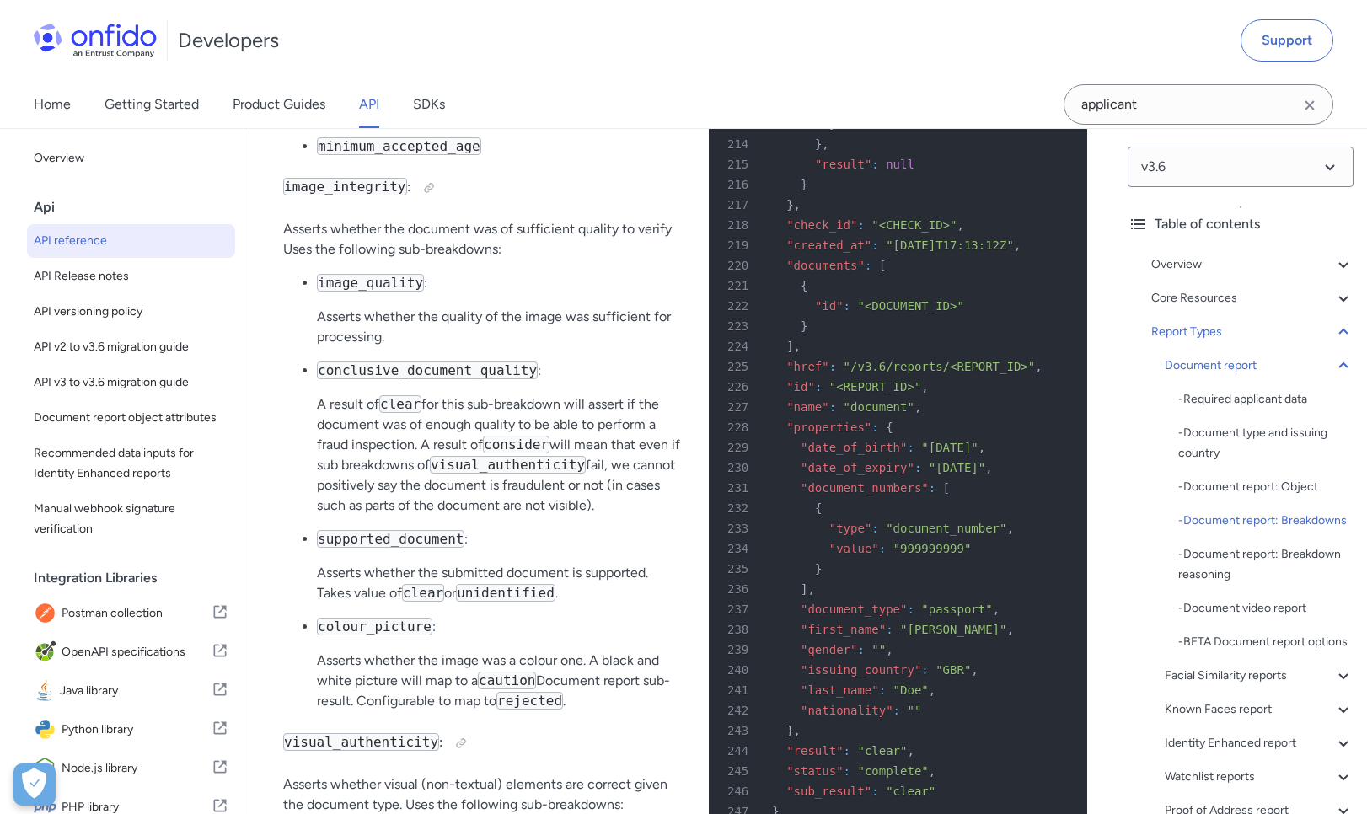
copy span "visual_authenticity"
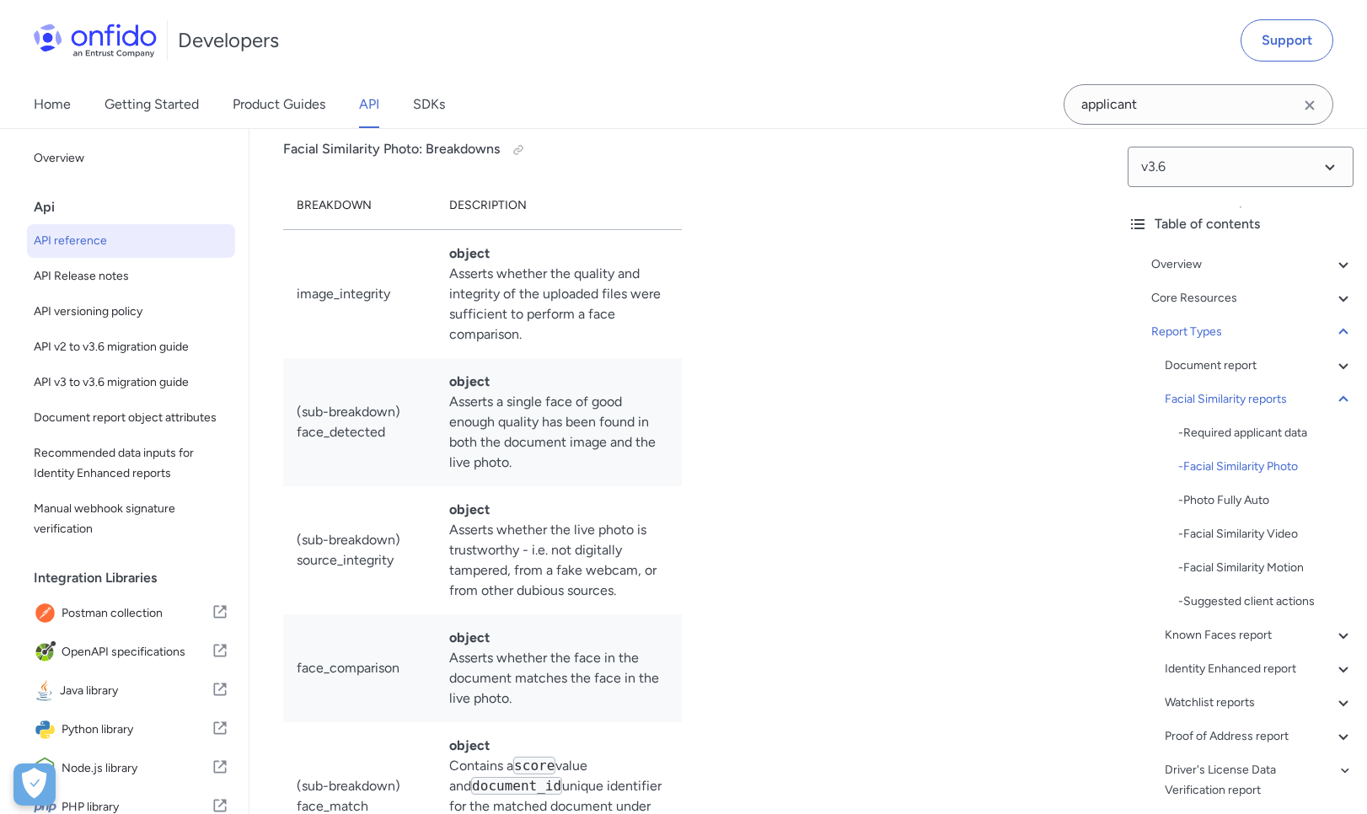
scroll to position [83685, 0]
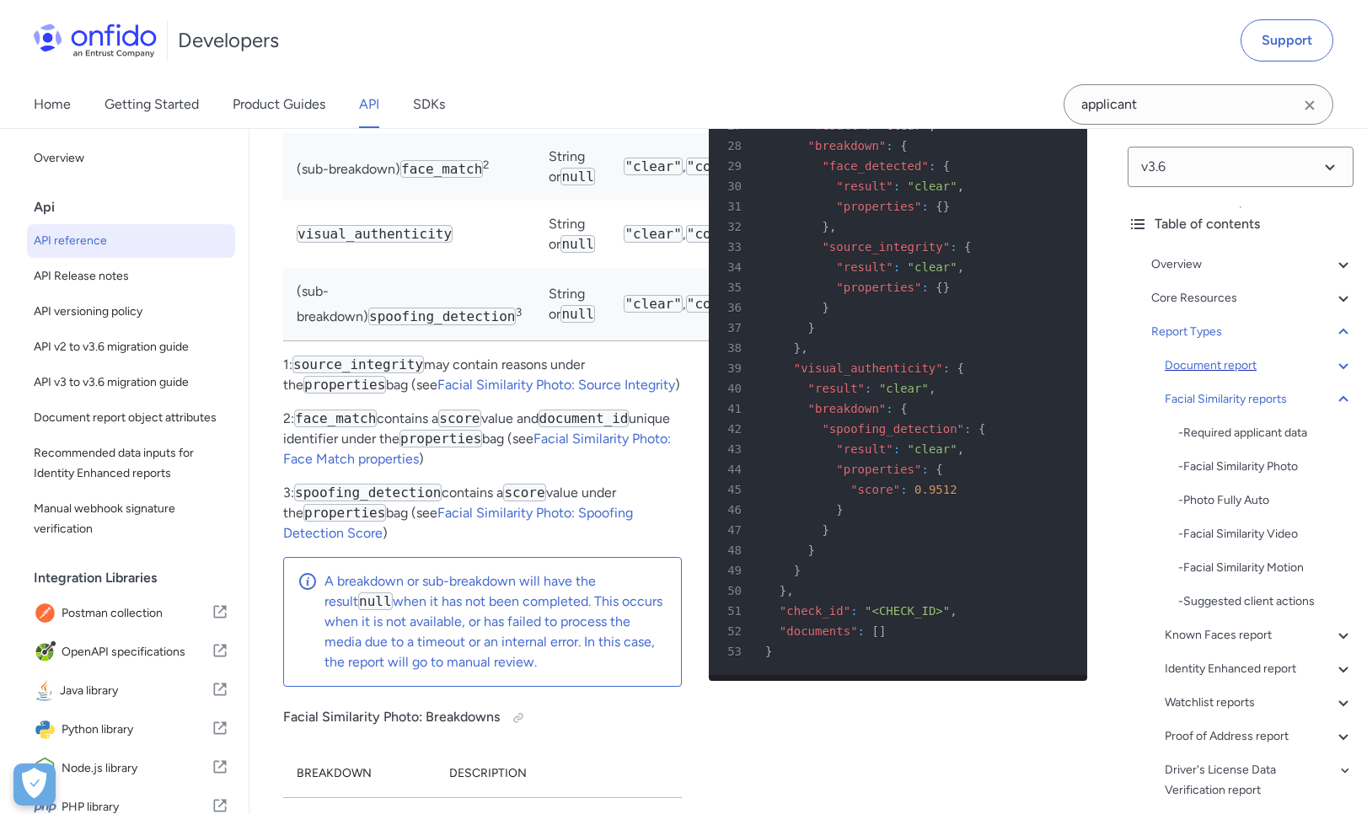
click at [1260, 356] on div "Document report" at bounding box center [1259, 366] width 189 height 20
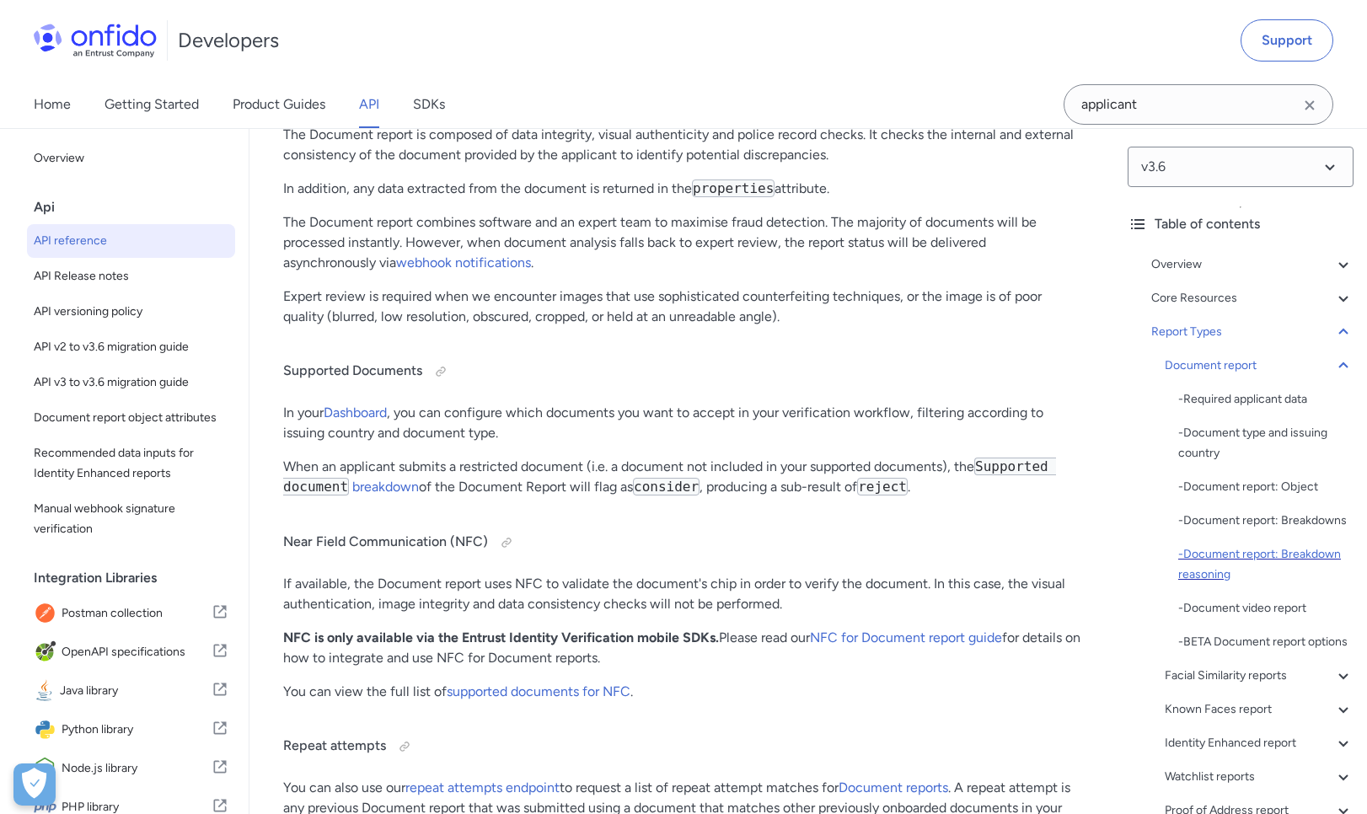
click at [1314, 552] on div "- Document report: Breakdown reasoning" at bounding box center [1265, 564] width 175 height 40
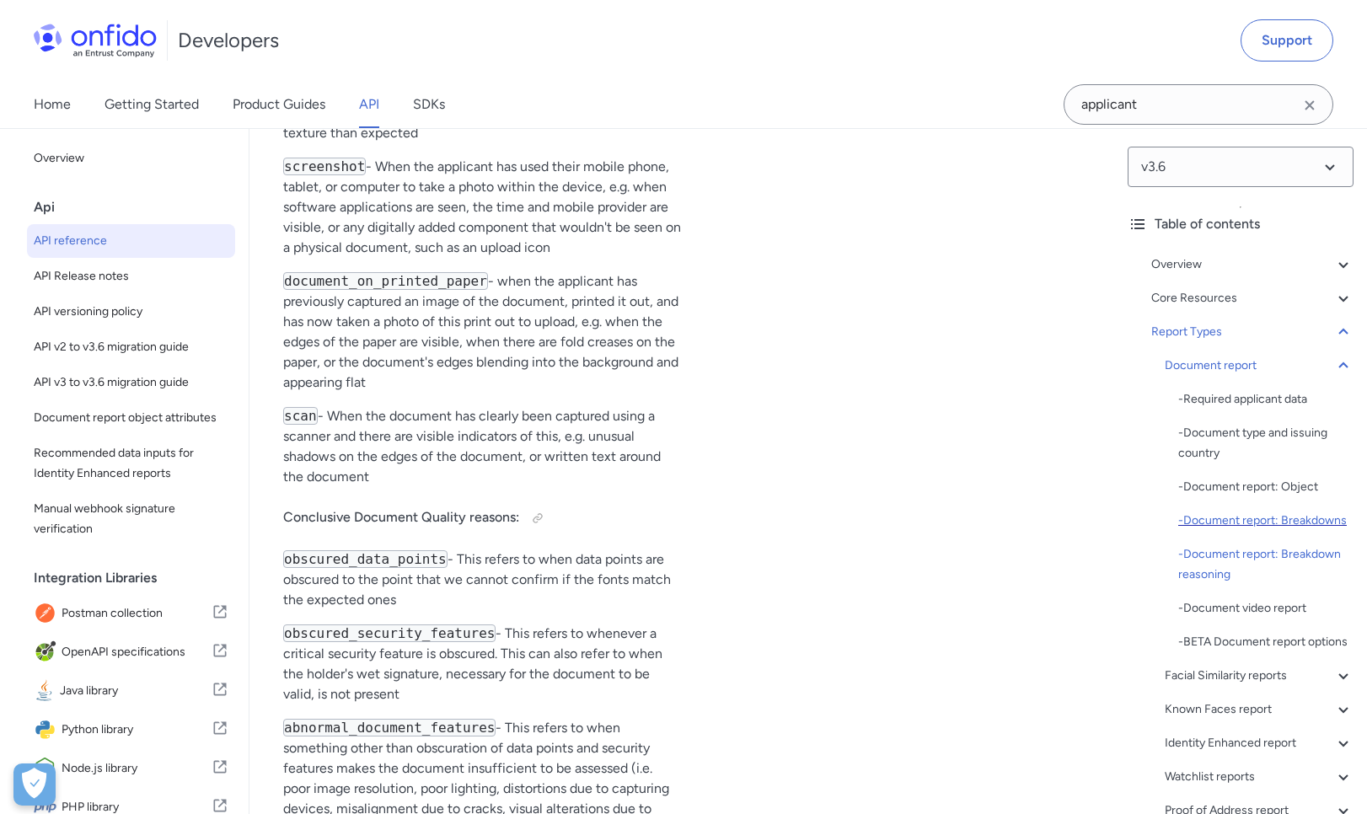
click at [1315, 513] on div "- Document report: Breakdowns" at bounding box center [1265, 521] width 175 height 20
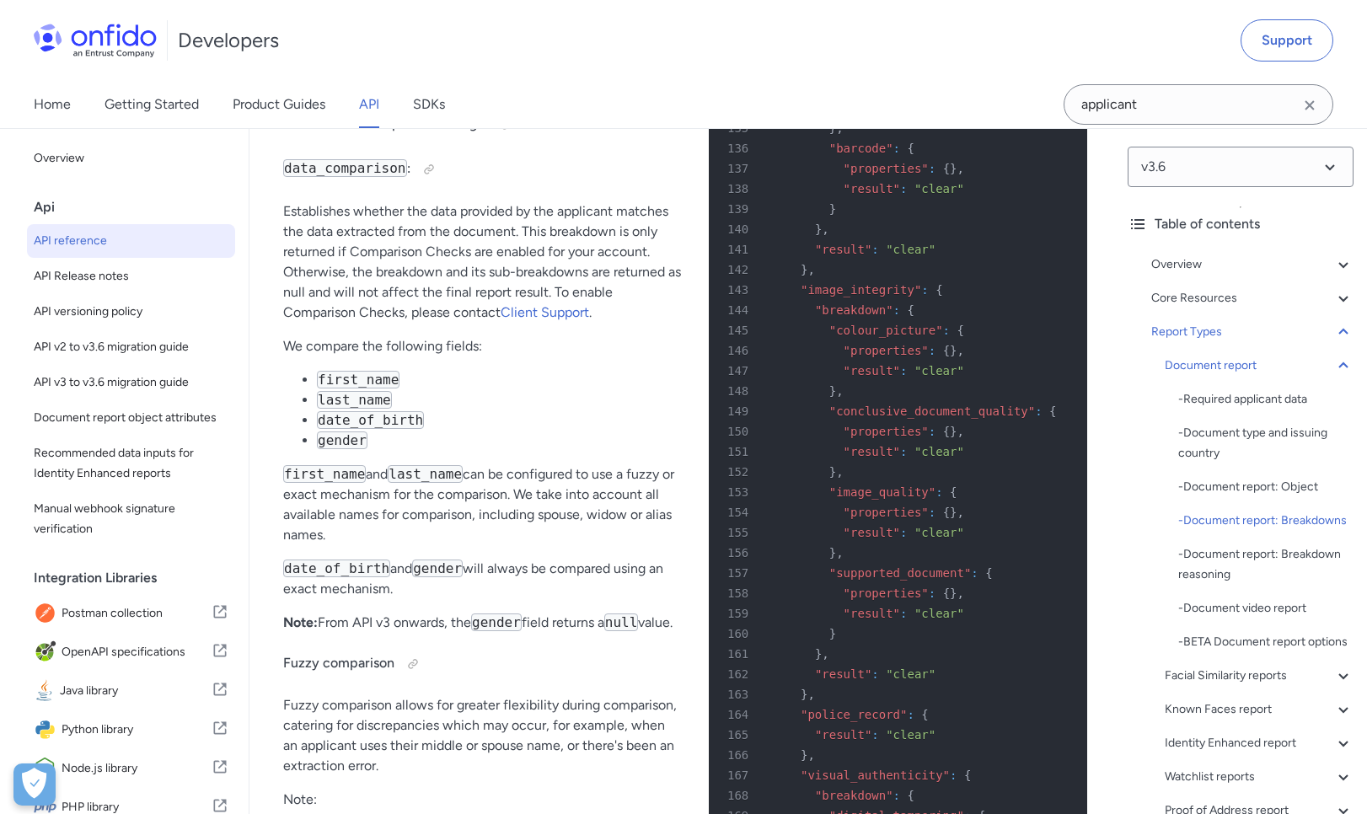
scroll to position [69145, 0]
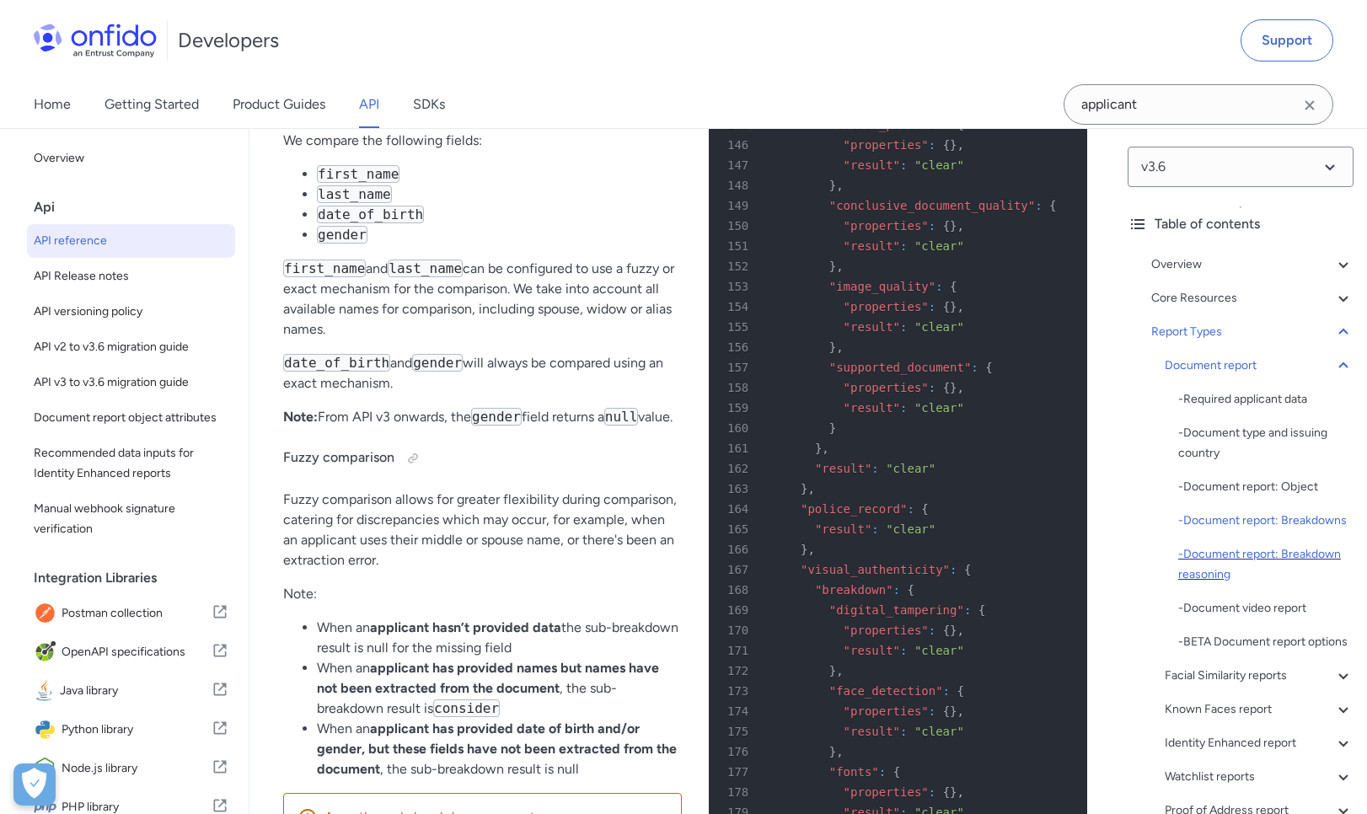
click at [1272, 558] on div "- Document report: Breakdown reasoning" at bounding box center [1265, 564] width 175 height 40
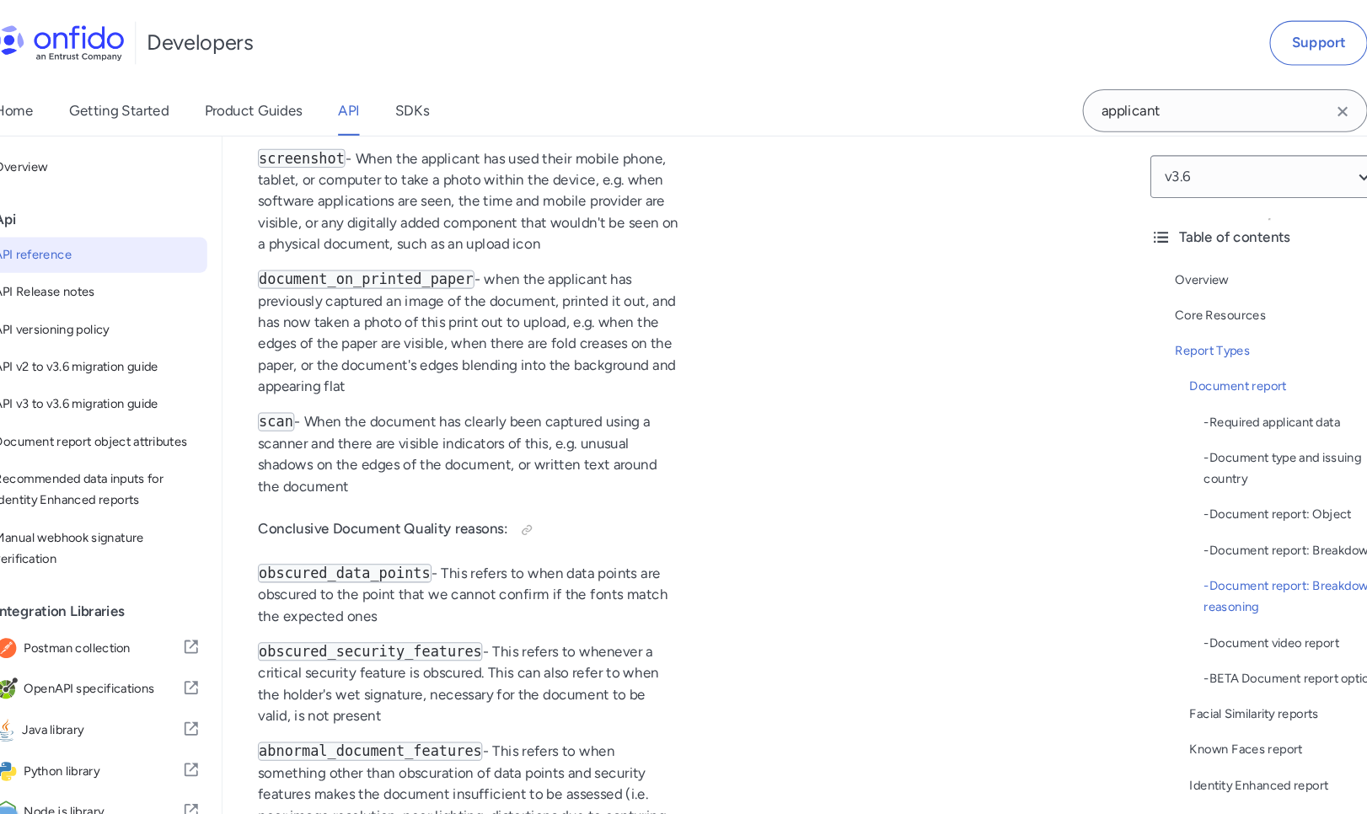
scroll to position [74650, 0]
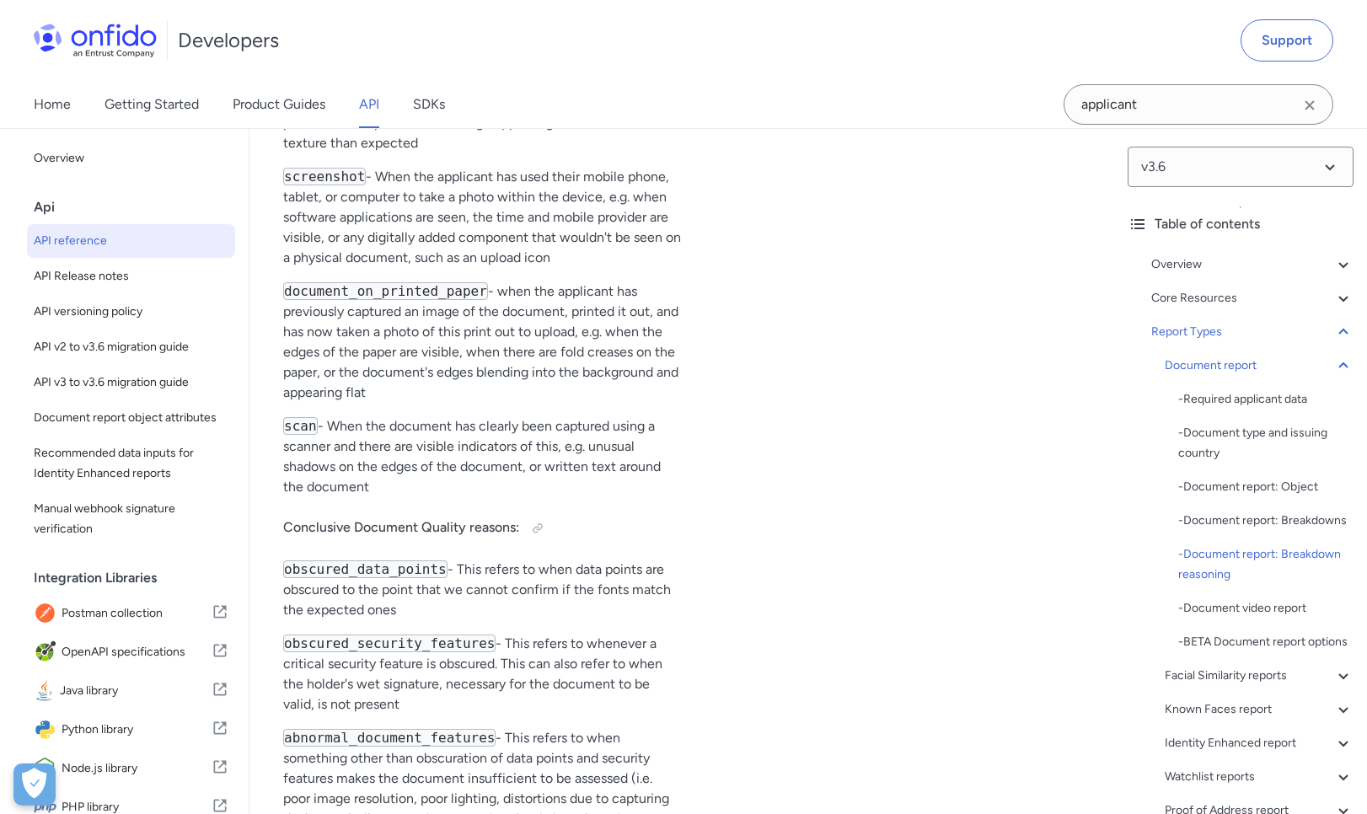
copy code "visual_authenticity"
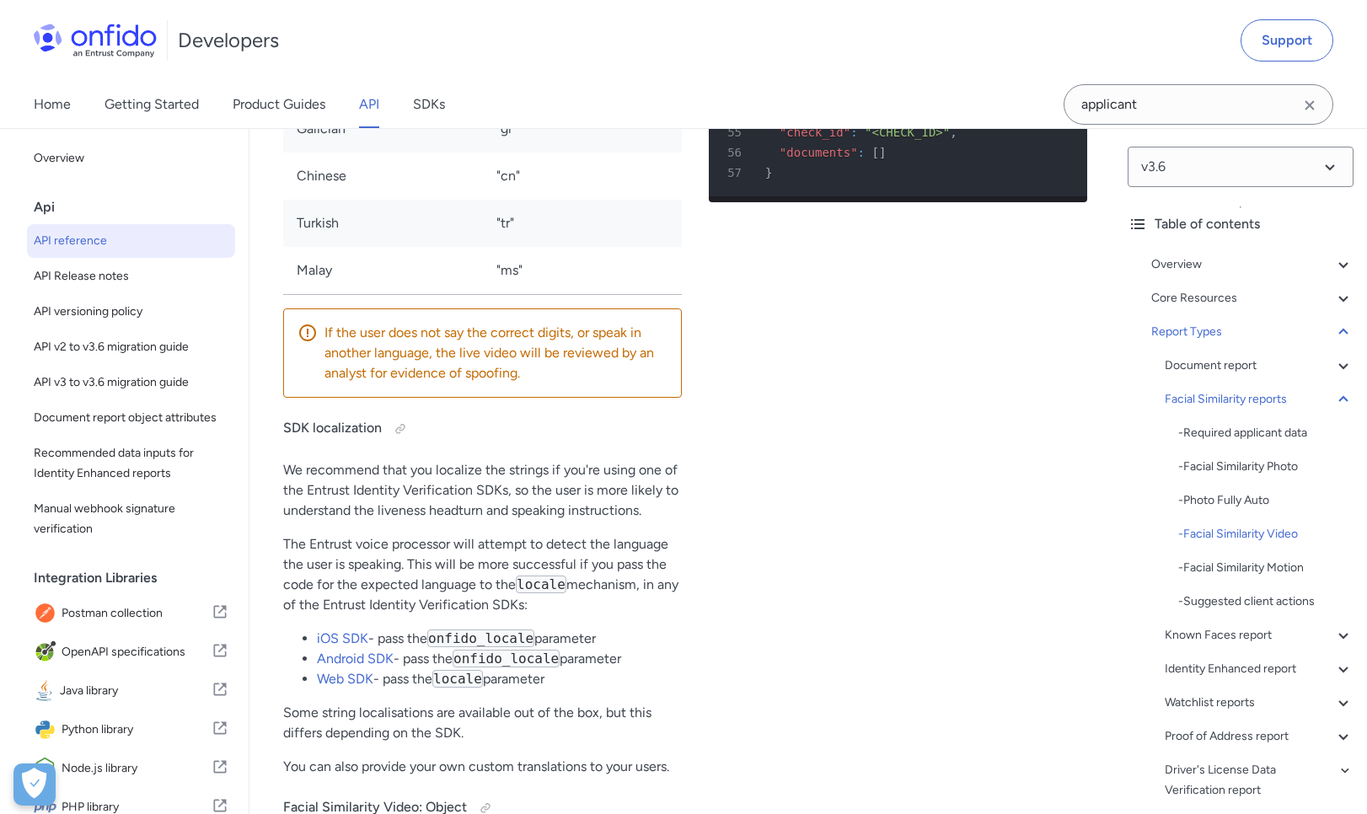
scroll to position [90922, 0]
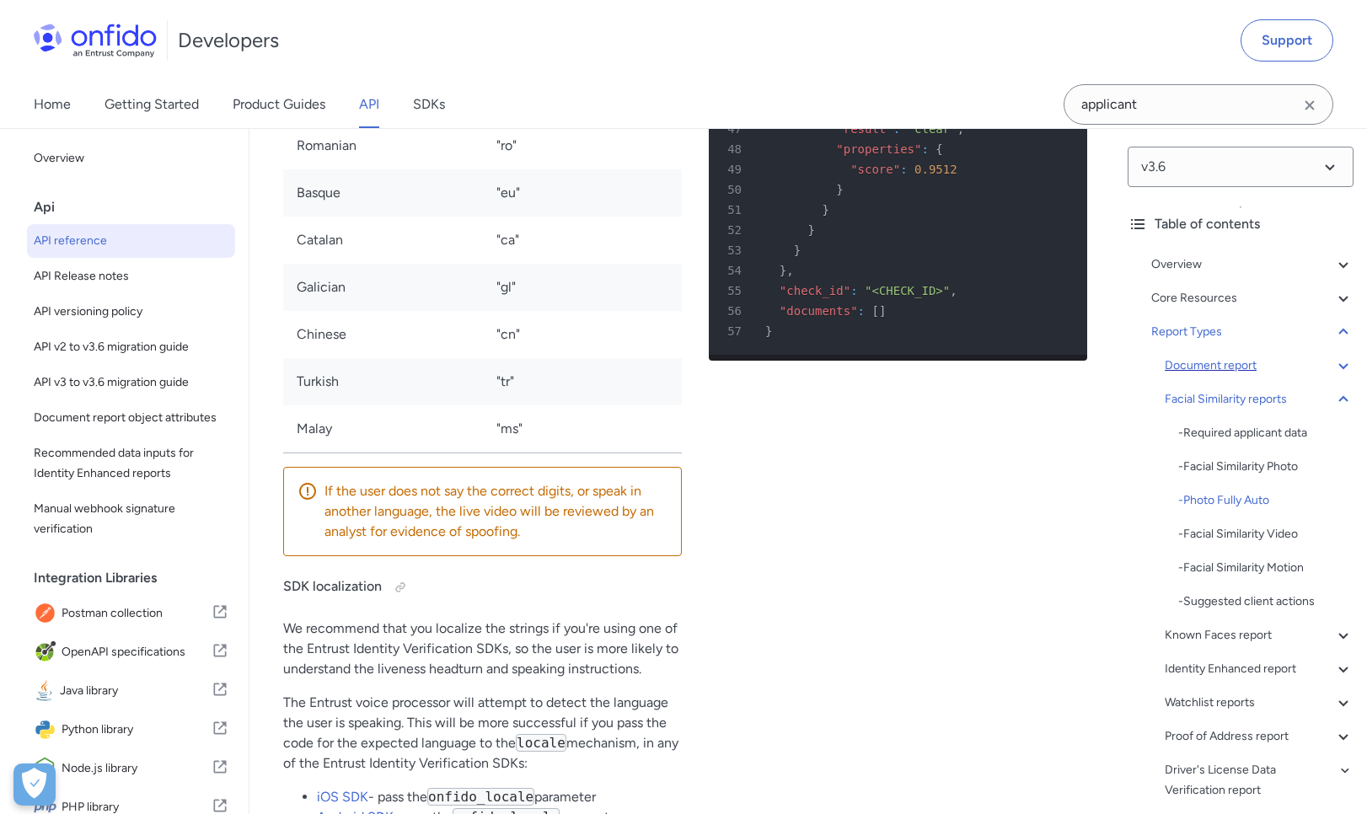
click at [1235, 364] on div "Document report" at bounding box center [1259, 366] width 189 height 20
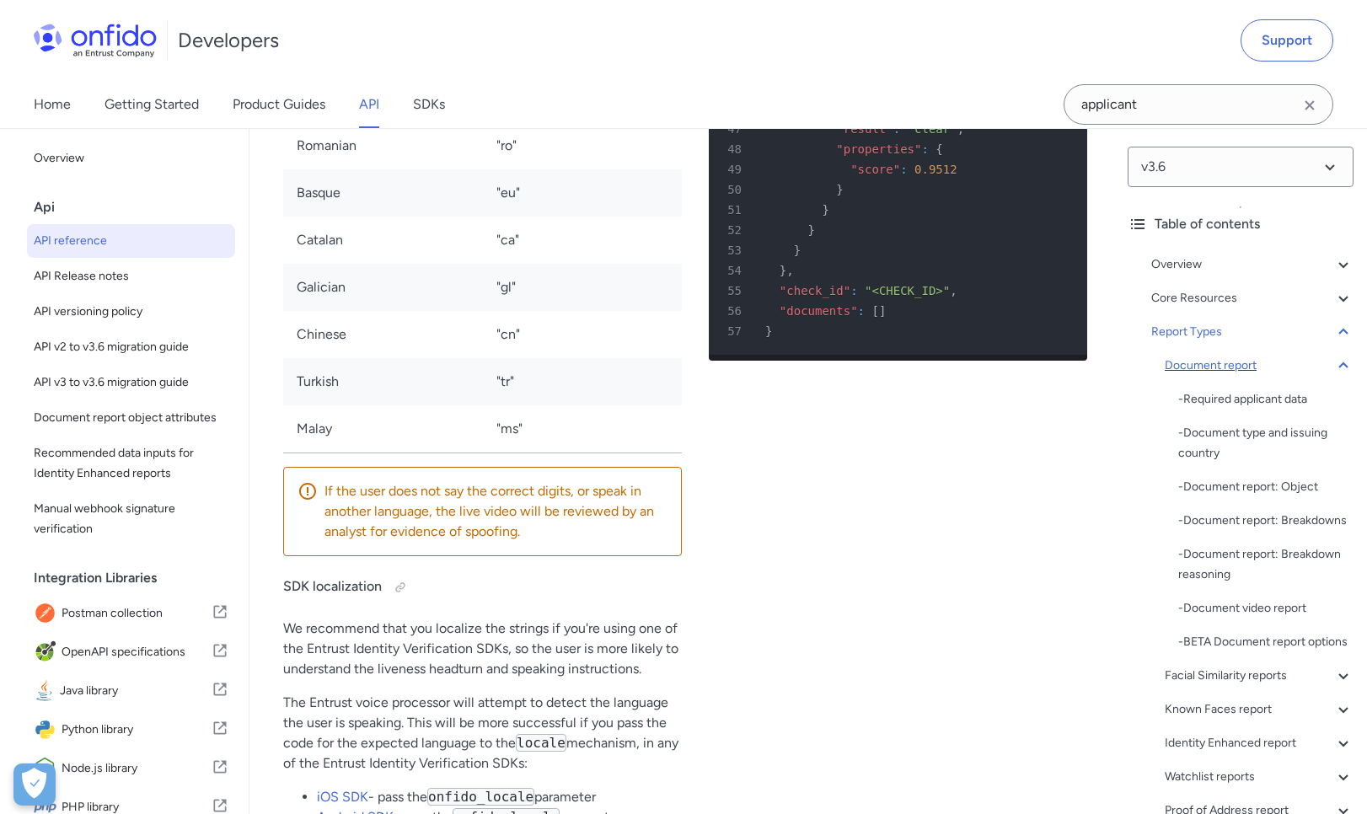
scroll to position [65153, 0]
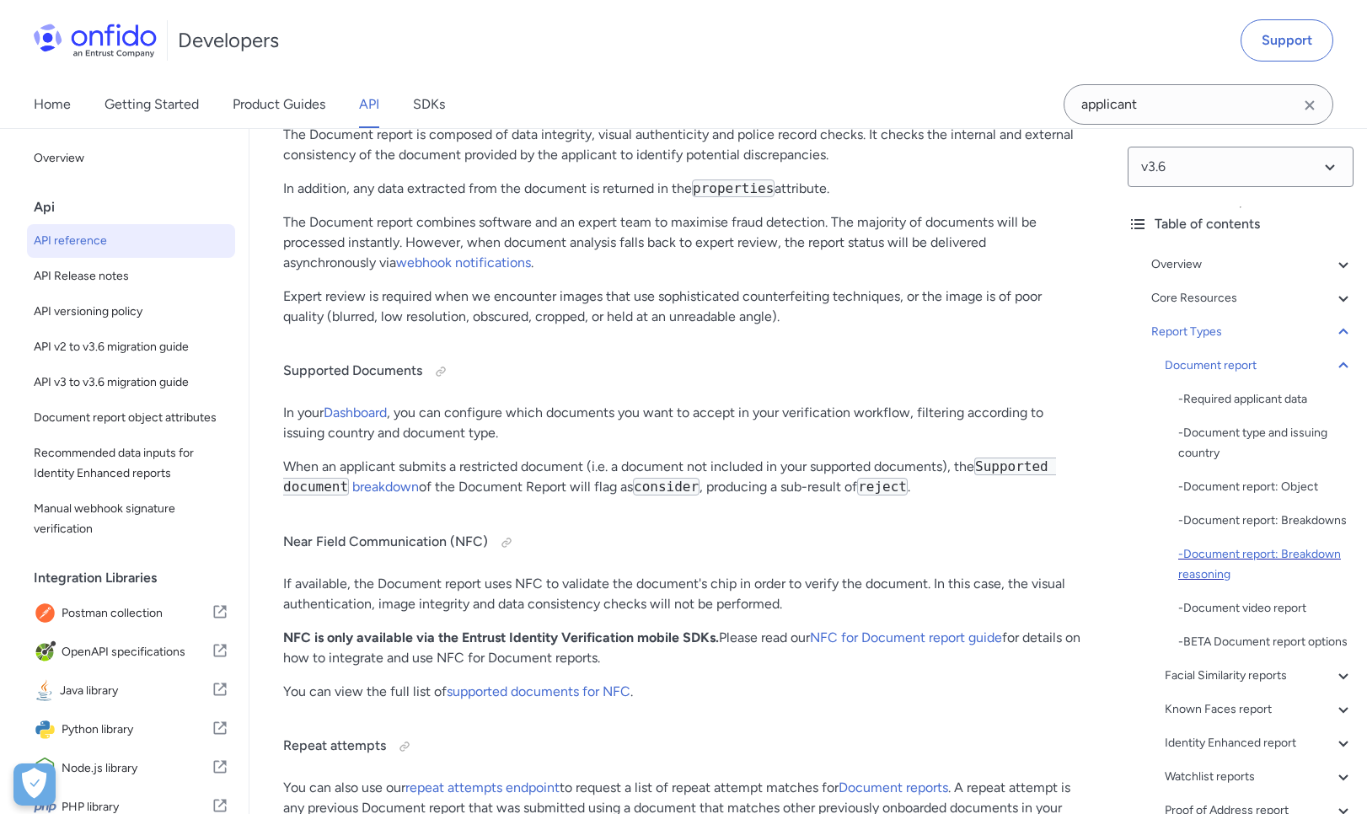
click at [1255, 559] on div "- Document report: Breakdown reasoning" at bounding box center [1265, 564] width 175 height 40
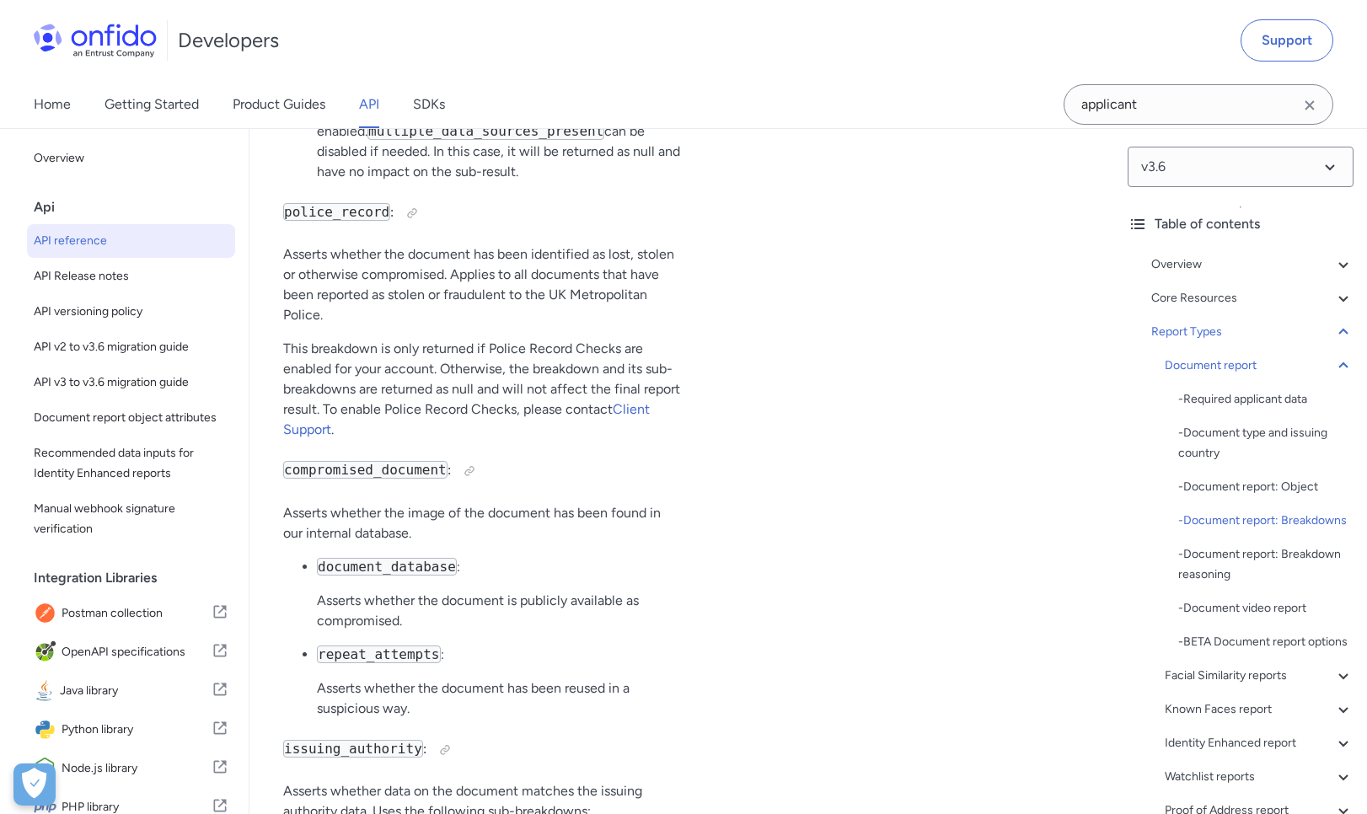
scroll to position [72462, 0]
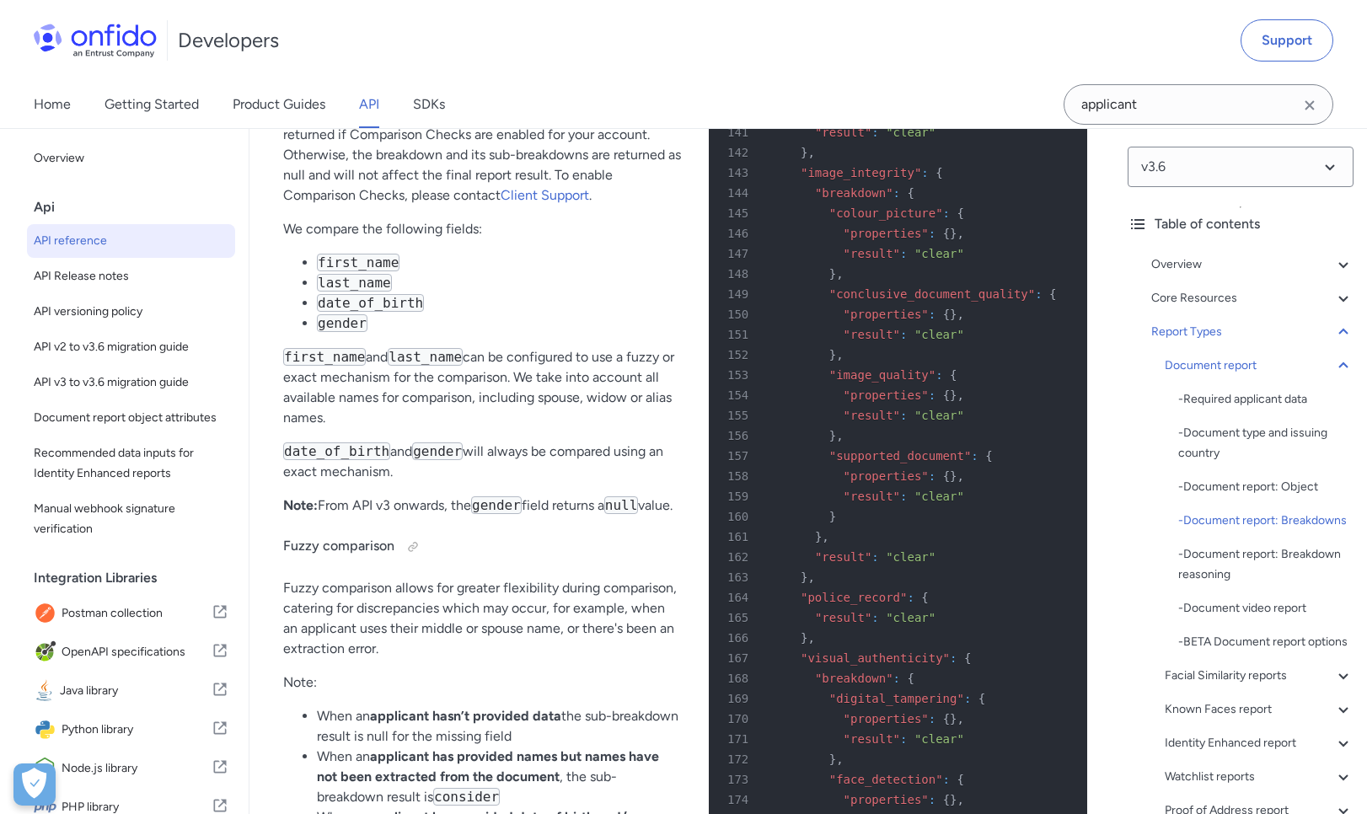
scroll to position [69144, 0]
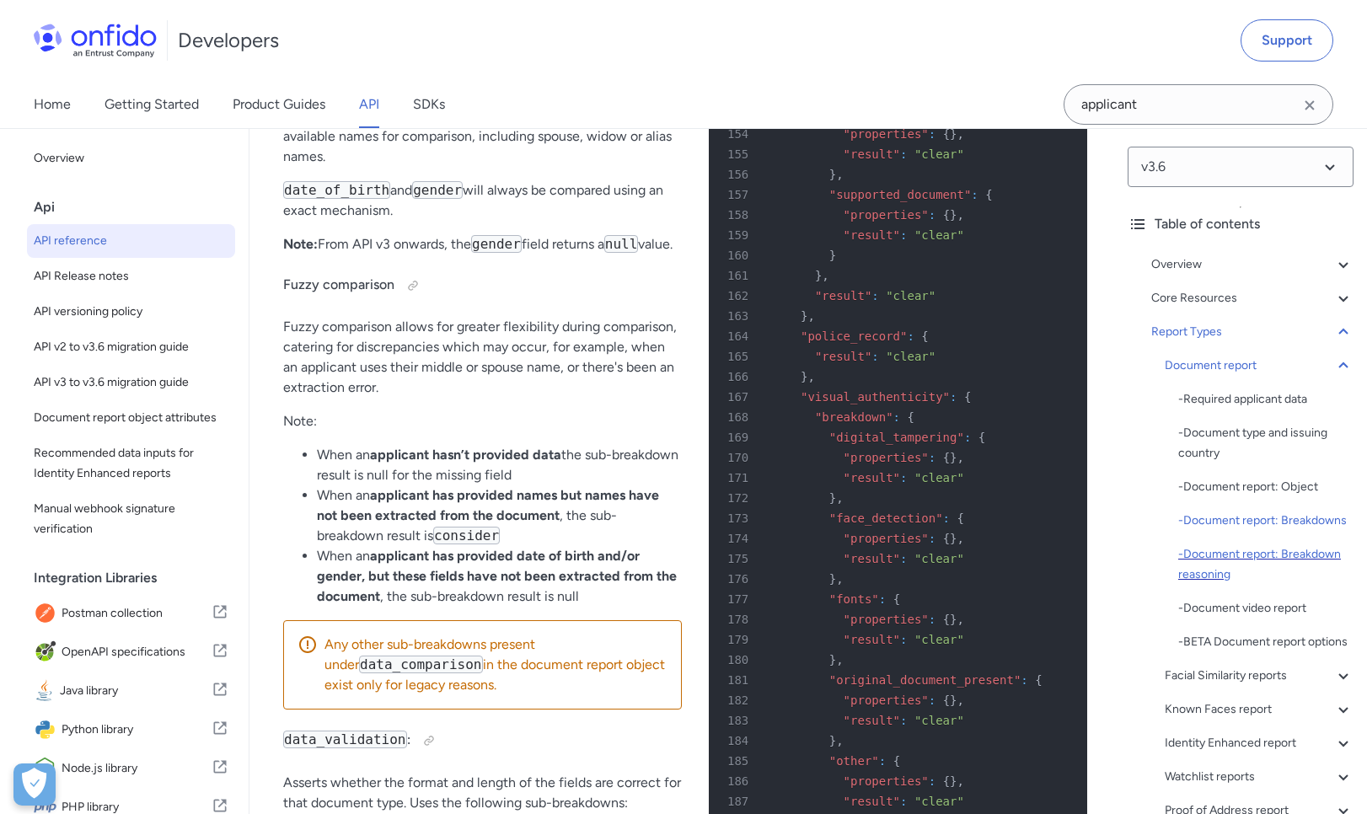
click at [1271, 566] on div "- Document report: Breakdown reasoning" at bounding box center [1265, 564] width 175 height 40
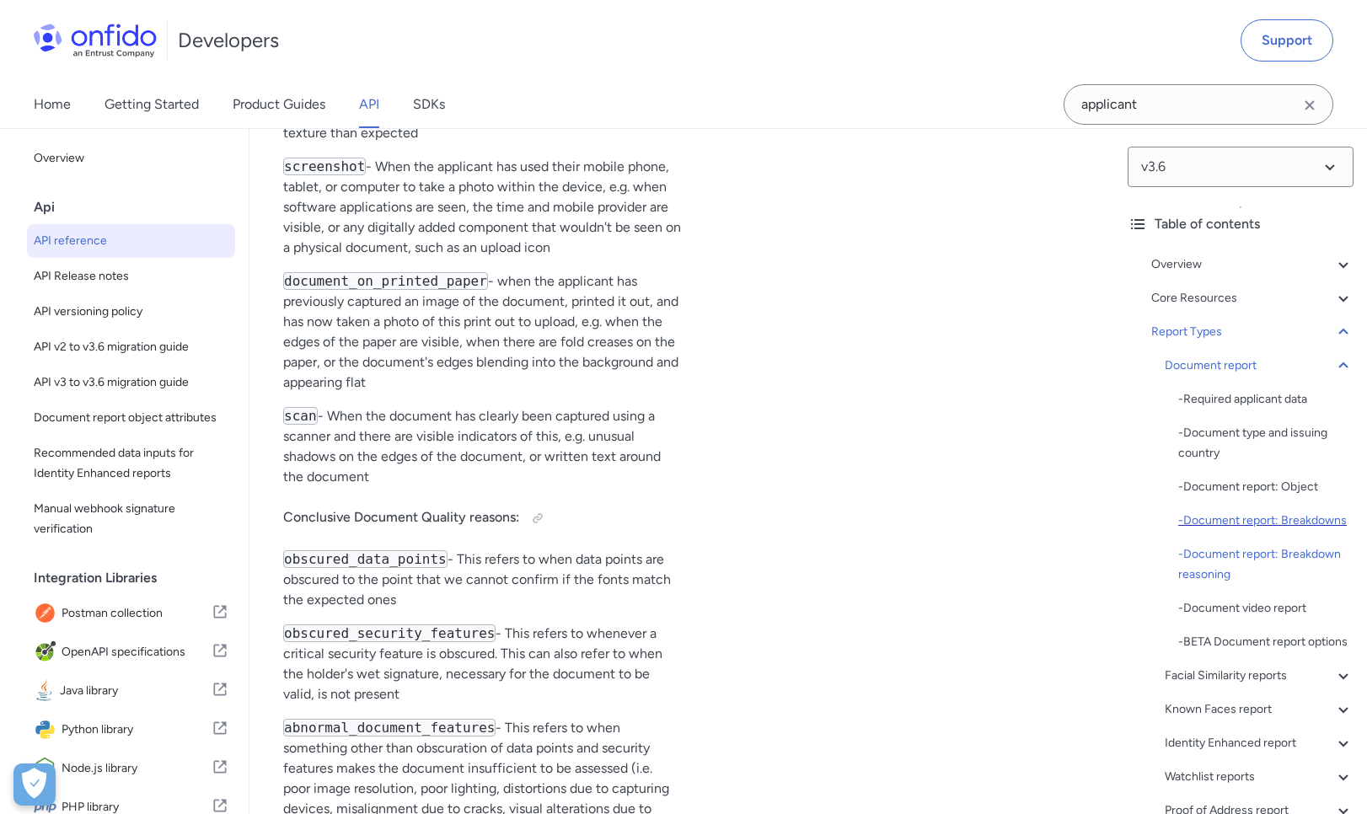
click at [1272, 522] on div "- Document report: Breakdowns" at bounding box center [1265, 521] width 175 height 20
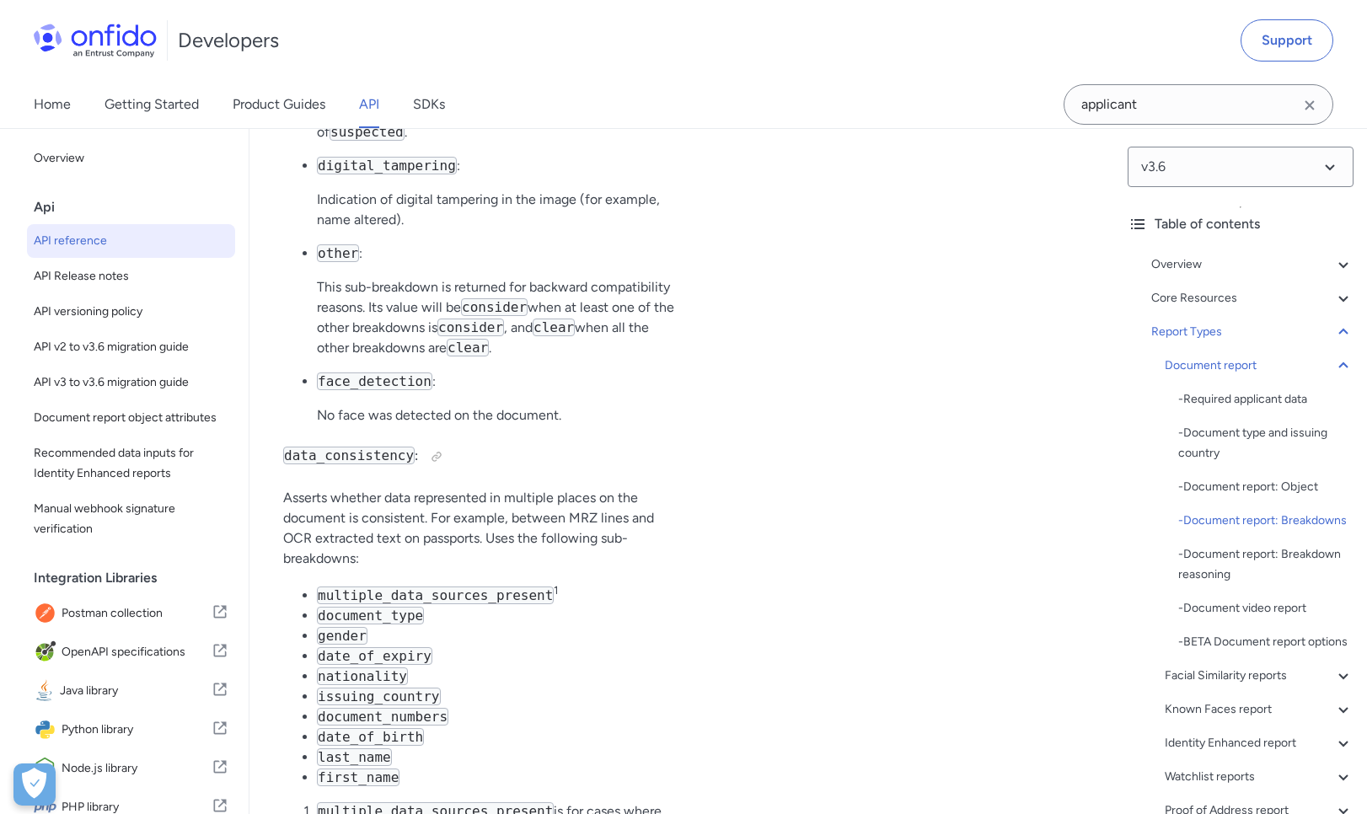
scroll to position [71691, 0]
click at [1229, 554] on div "- Document report: Breakdown reasoning" at bounding box center [1265, 564] width 175 height 40
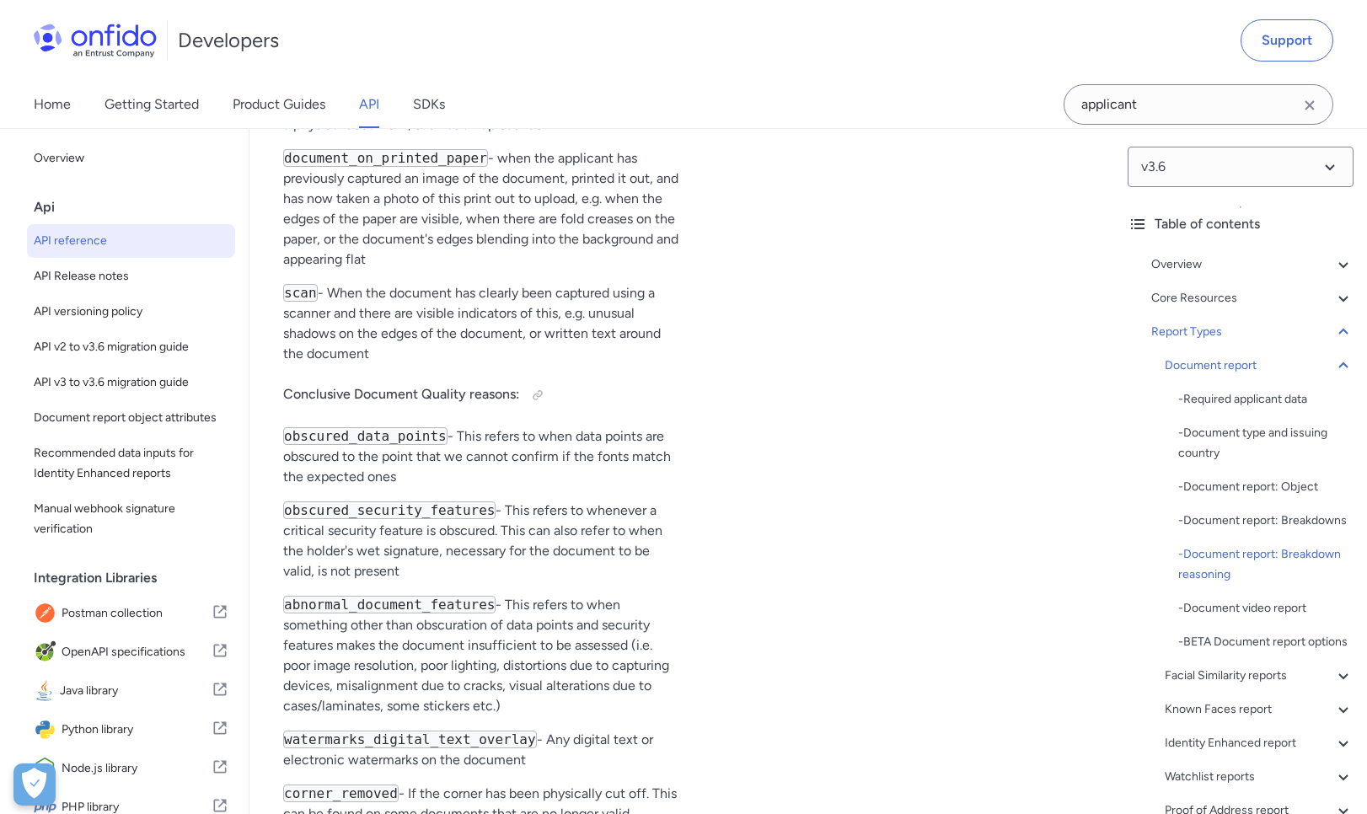
scroll to position [75101, 0]
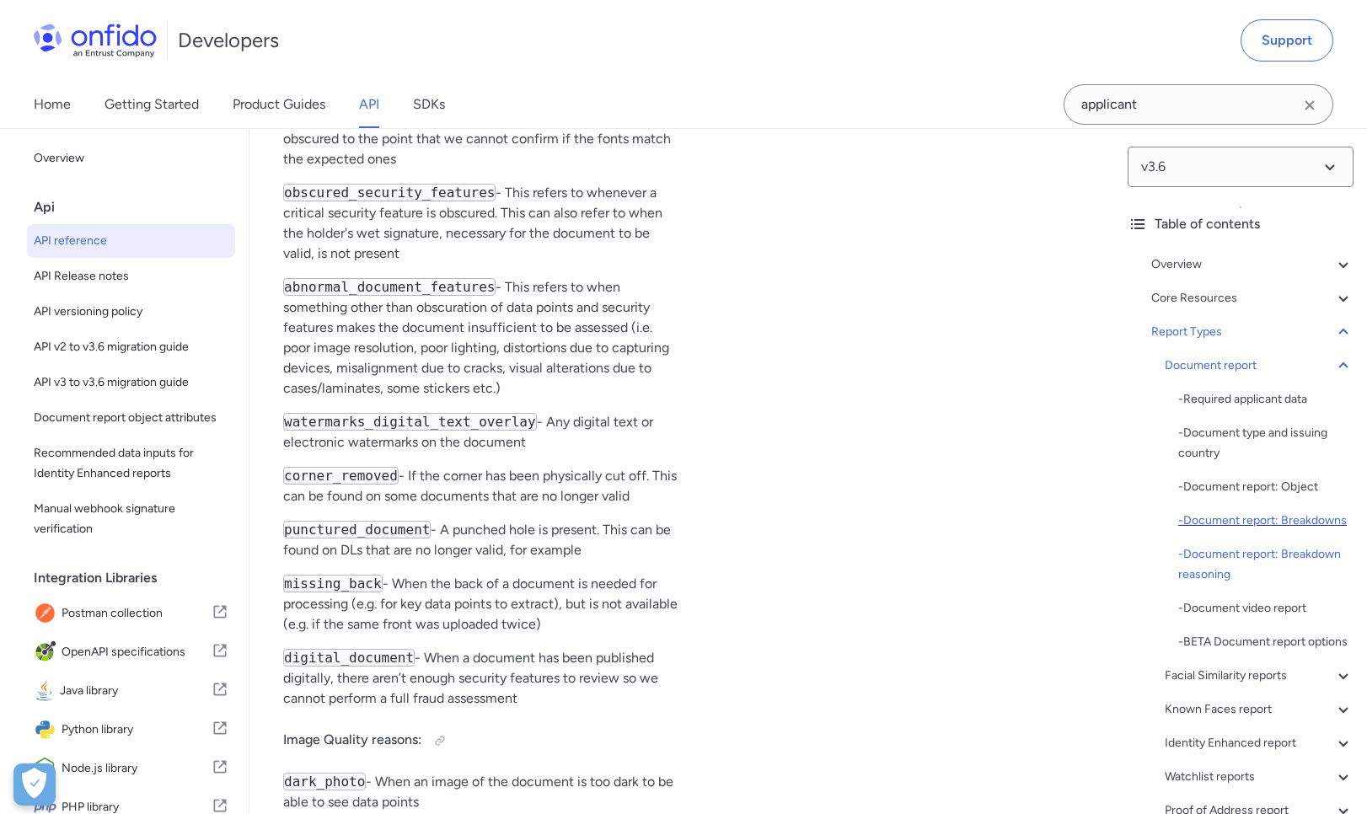
click at [1243, 511] on div "- Document report: Breakdowns" at bounding box center [1265, 521] width 175 height 20
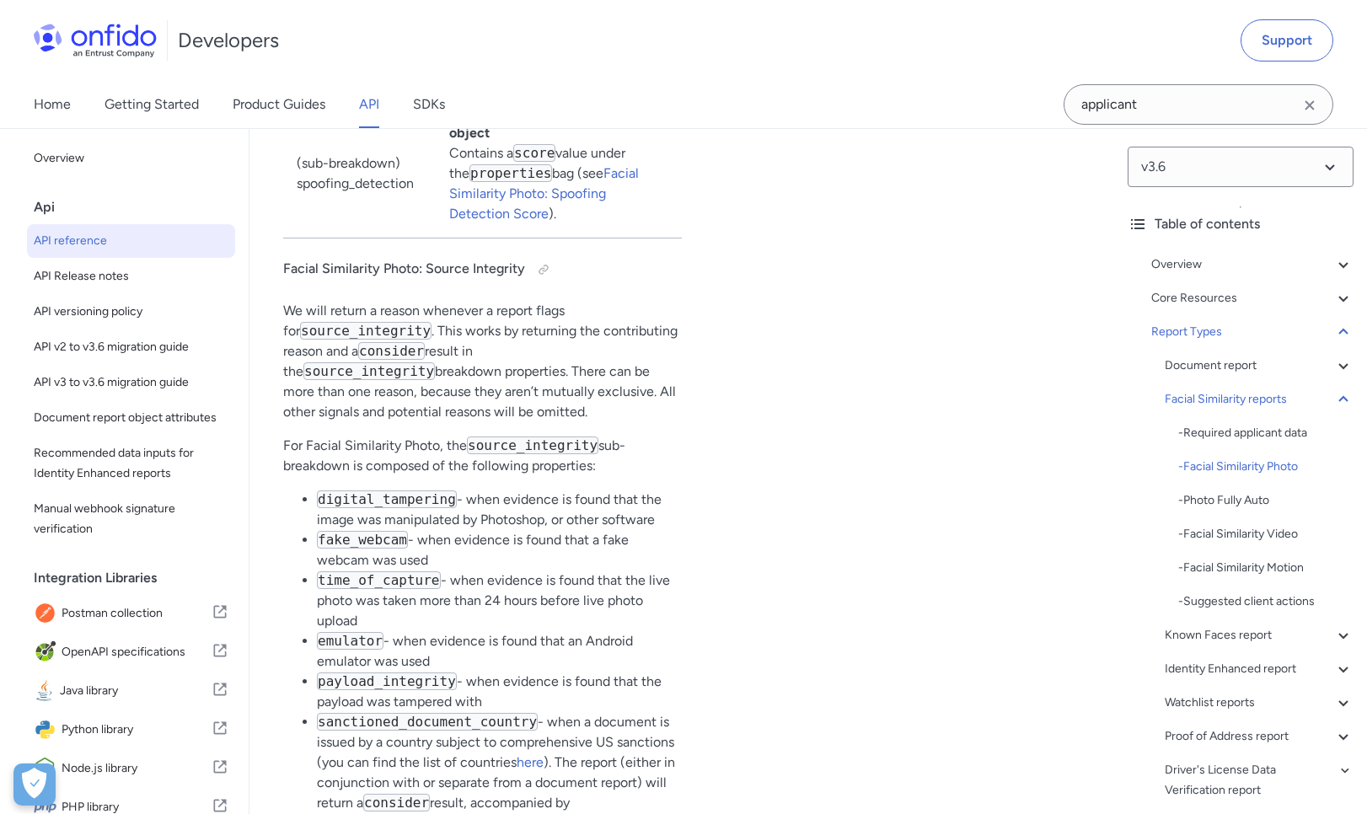
scroll to position [85105, 0]
click at [1257, 361] on div "Document report" at bounding box center [1259, 366] width 189 height 20
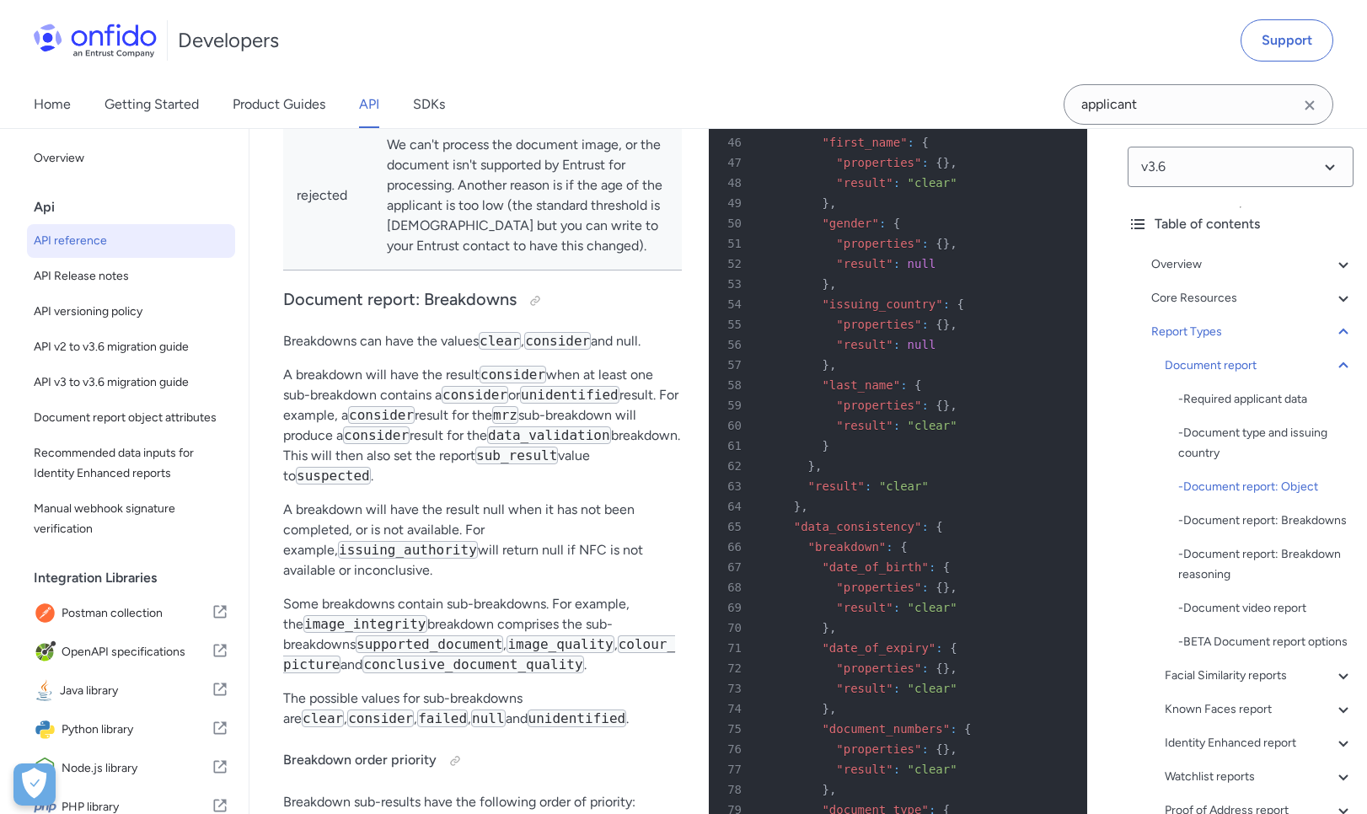
scroll to position [66906, 0]
